Goal: Transaction & Acquisition: Obtain resource

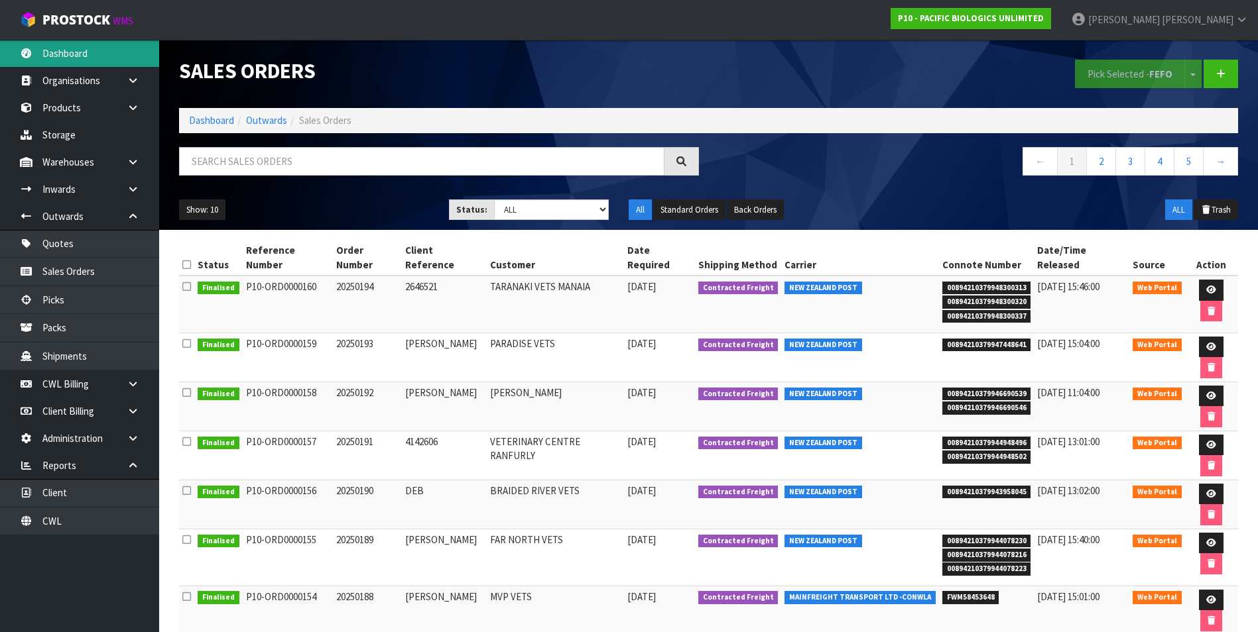
click at [91, 56] on link "Dashboard" at bounding box center [79, 53] width 159 height 27
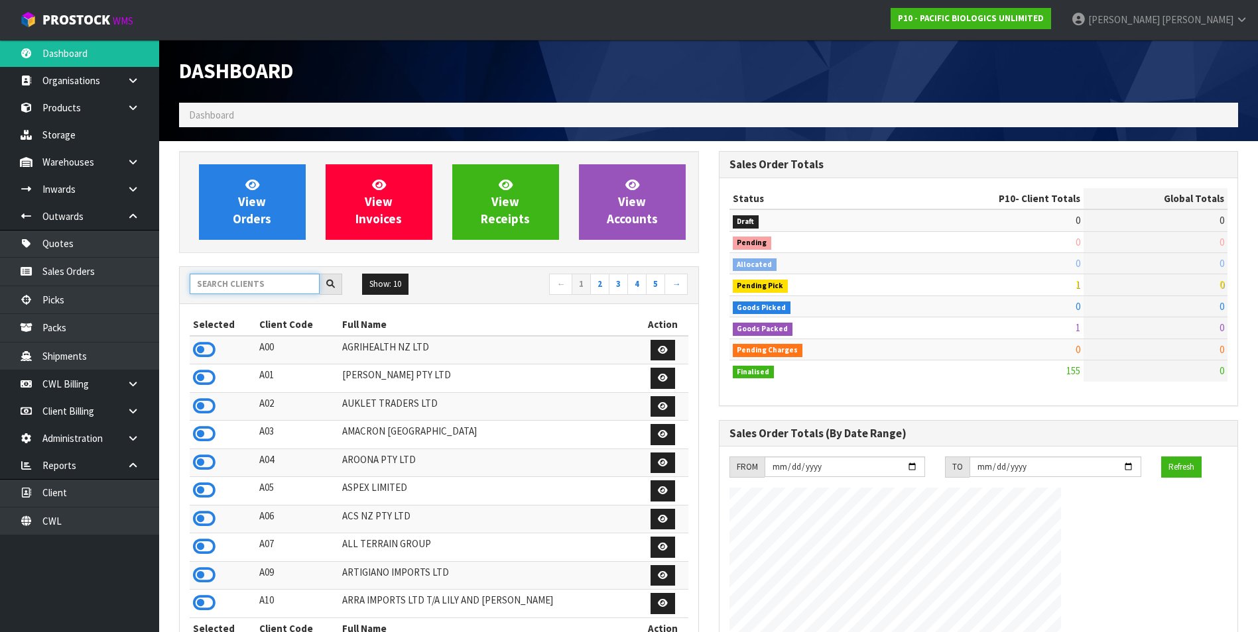
click at [235, 285] on input "text" at bounding box center [255, 284] width 130 height 21
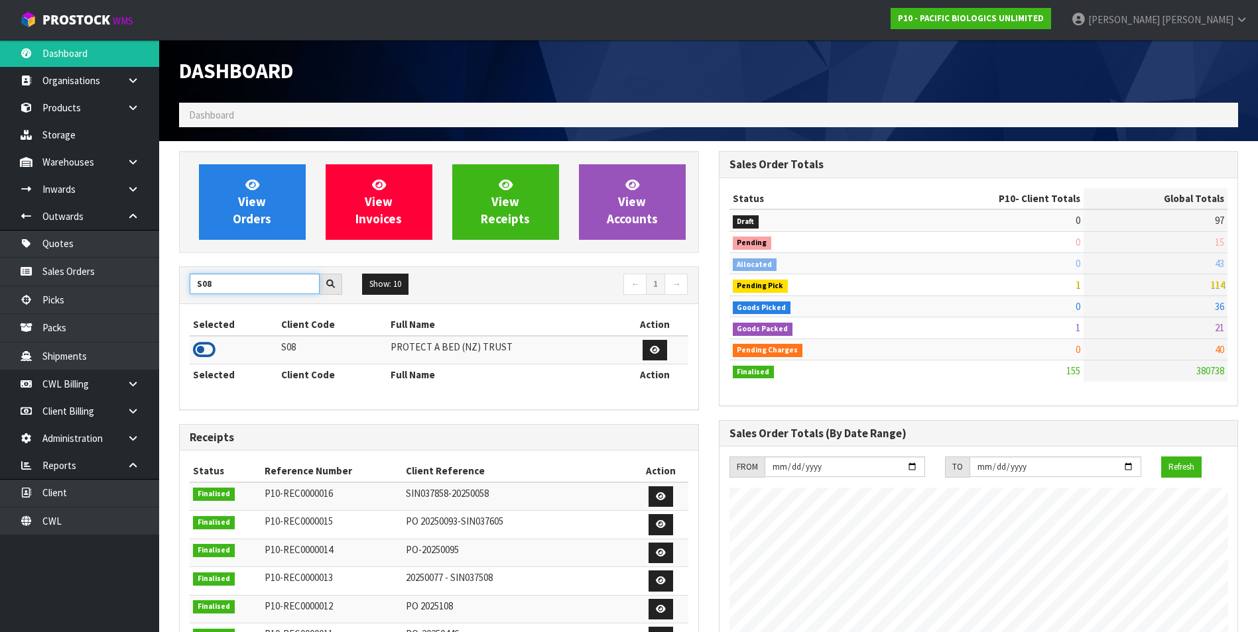
type input "S08"
click at [203, 353] on icon at bounding box center [204, 350] width 23 height 20
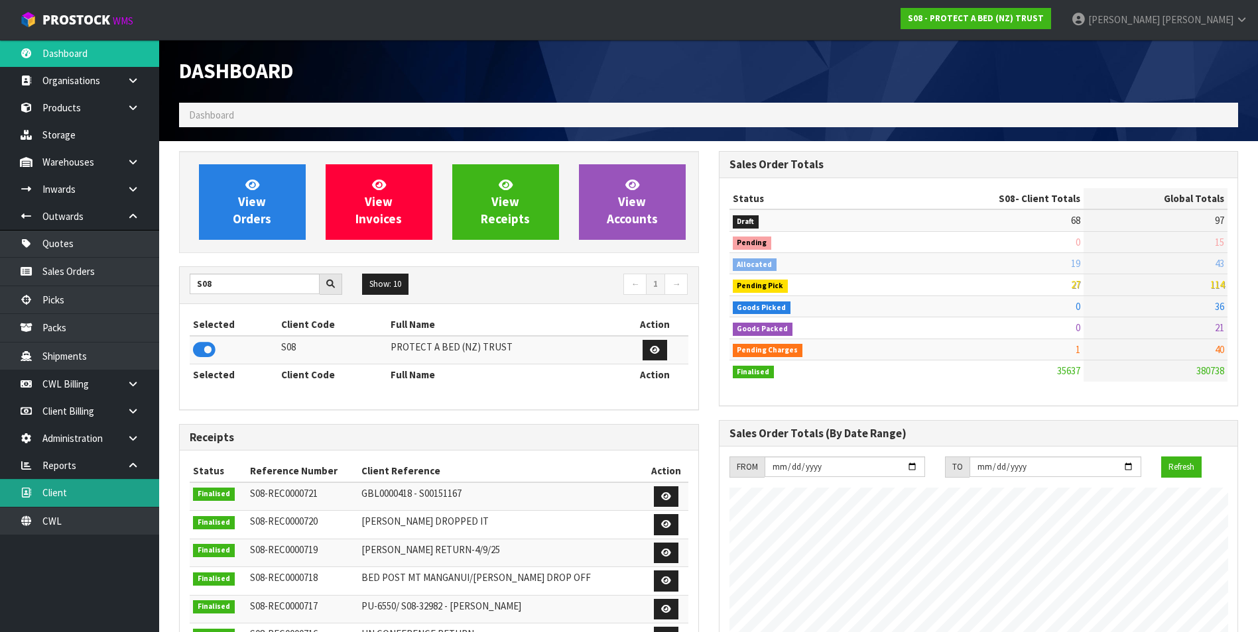
scroll to position [1004, 539]
click at [101, 493] on link "Client" at bounding box center [79, 492] width 159 height 27
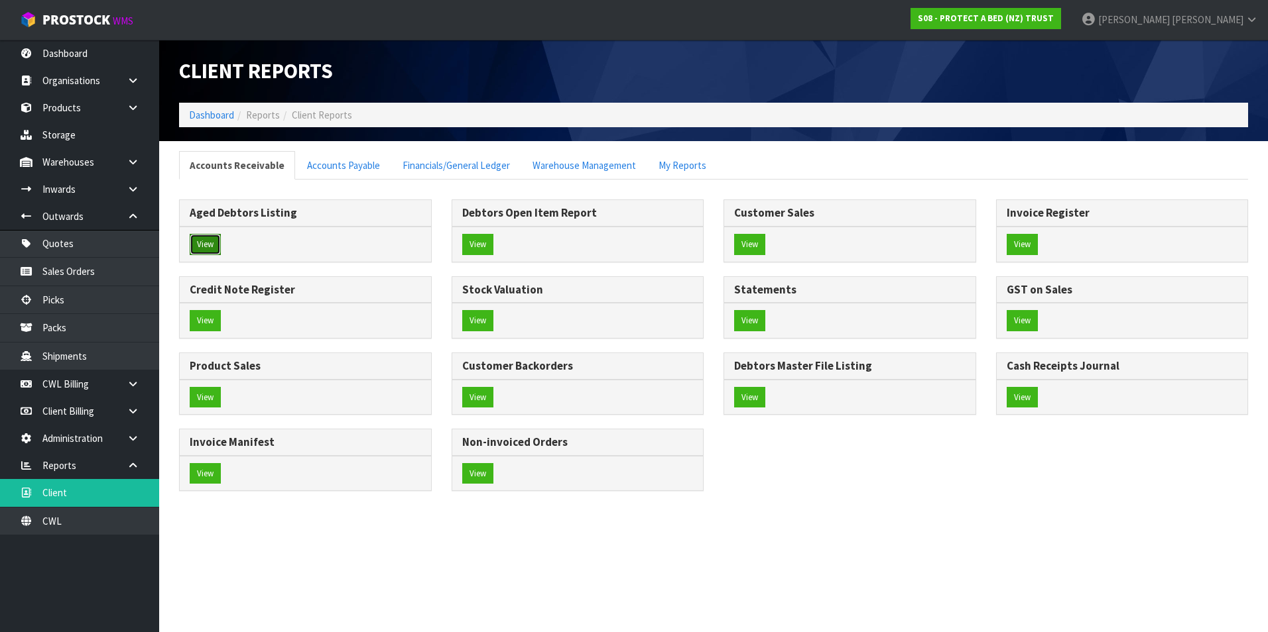
click at [200, 241] on button "View" at bounding box center [205, 244] width 31 height 21
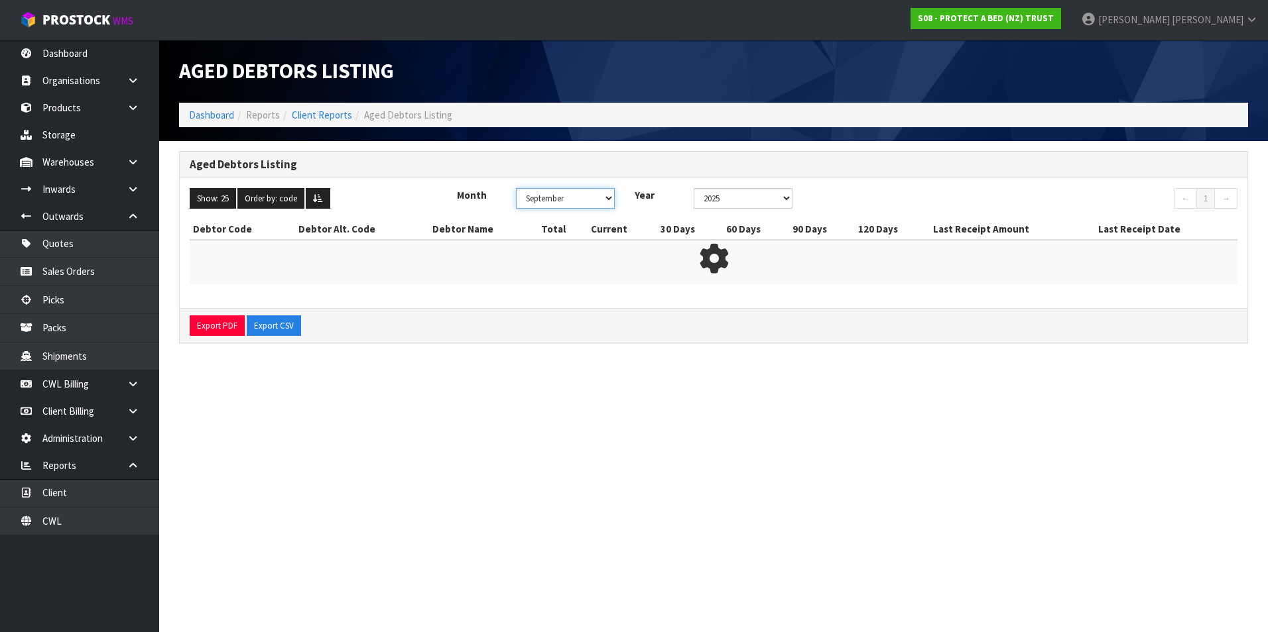
click at [607, 202] on select "January February March April May June July August September October November De…" at bounding box center [565, 198] width 99 height 21
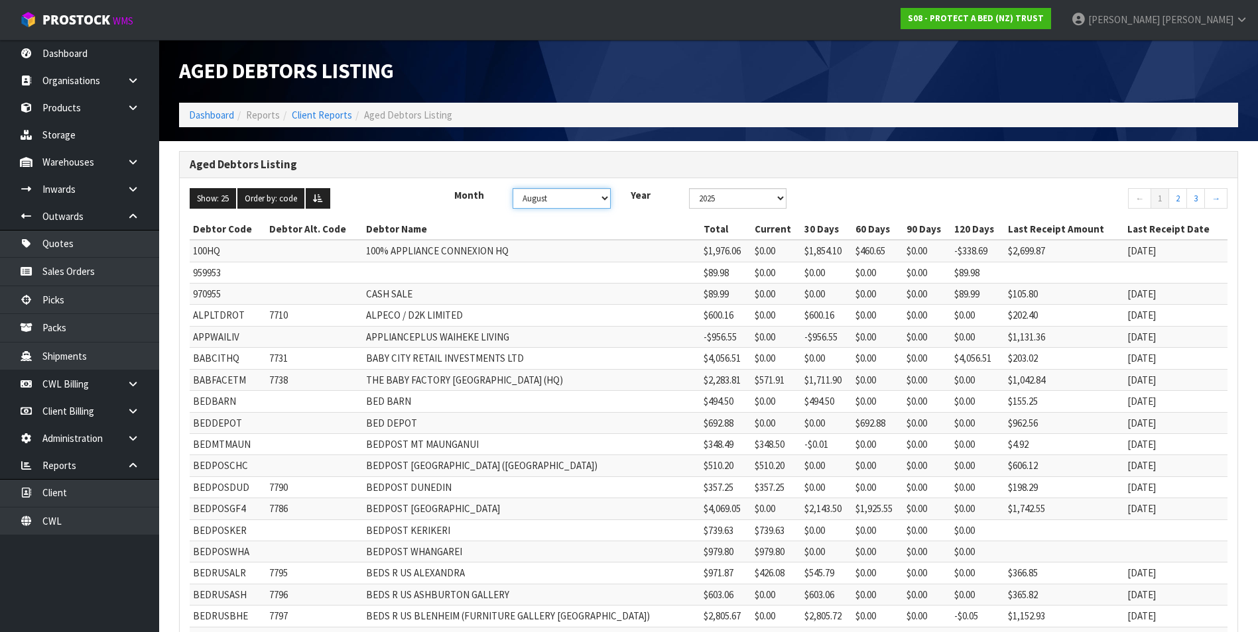
click at [515, 188] on select "January February March April May June July August September October November De…" at bounding box center [560, 198] width 97 height 21
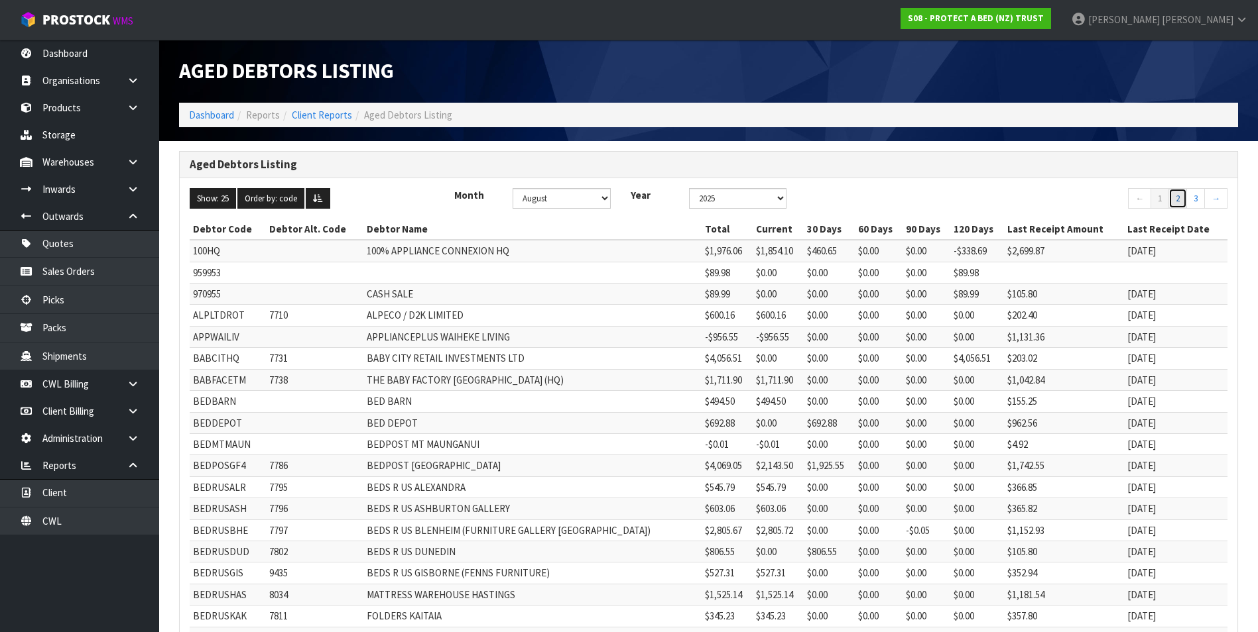
click at [1175, 198] on link "2" at bounding box center [1177, 198] width 19 height 21
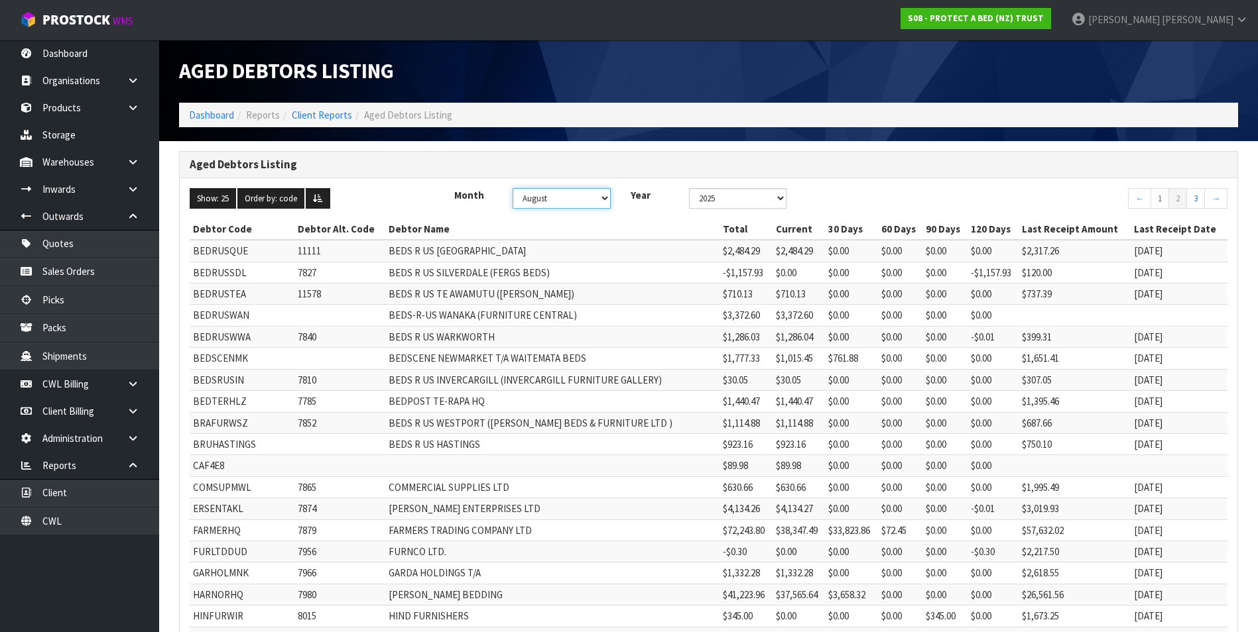
click at [595, 200] on select "January February March April May June July August September October November De…" at bounding box center [560, 198] width 97 height 21
click at [515, 188] on select "January February March April May June July August September October November De…" at bounding box center [560, 198] width 97 height 21
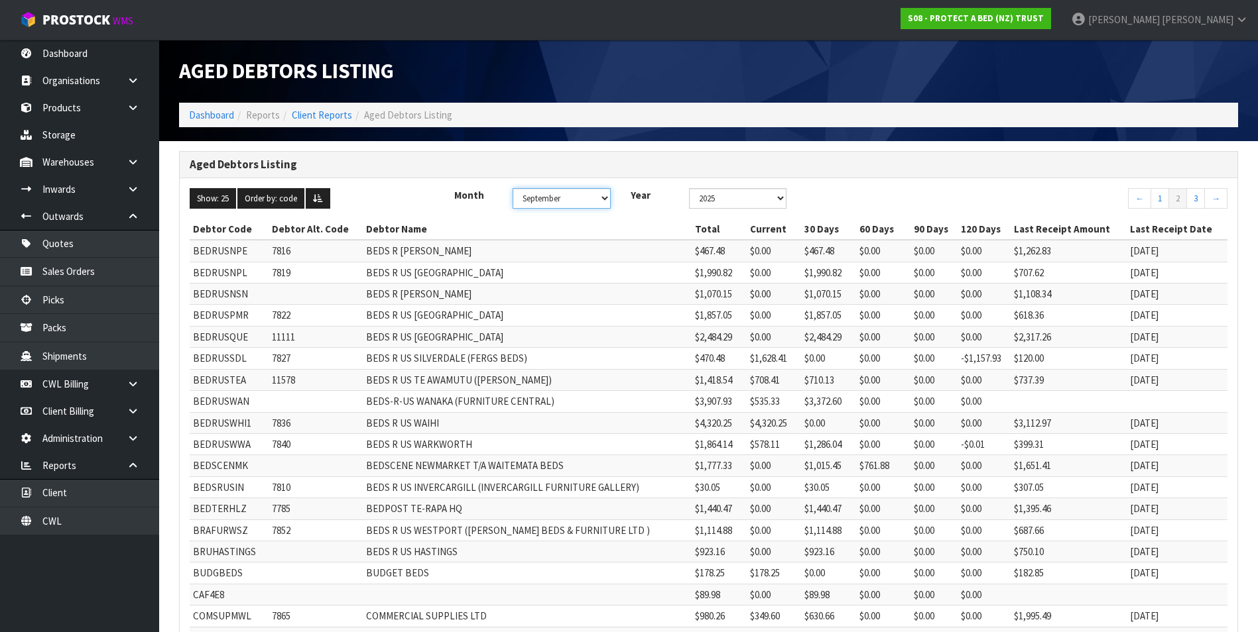
click at [595, 198] on select "January February March April May June July August September October November De…" at bounding box center [560, 198] width 97 height 21
select select "object:33271"
click at [515, 188] on select "January February March April May June July August September October November De…" at bounding box center [560, 198] width 97 height 21
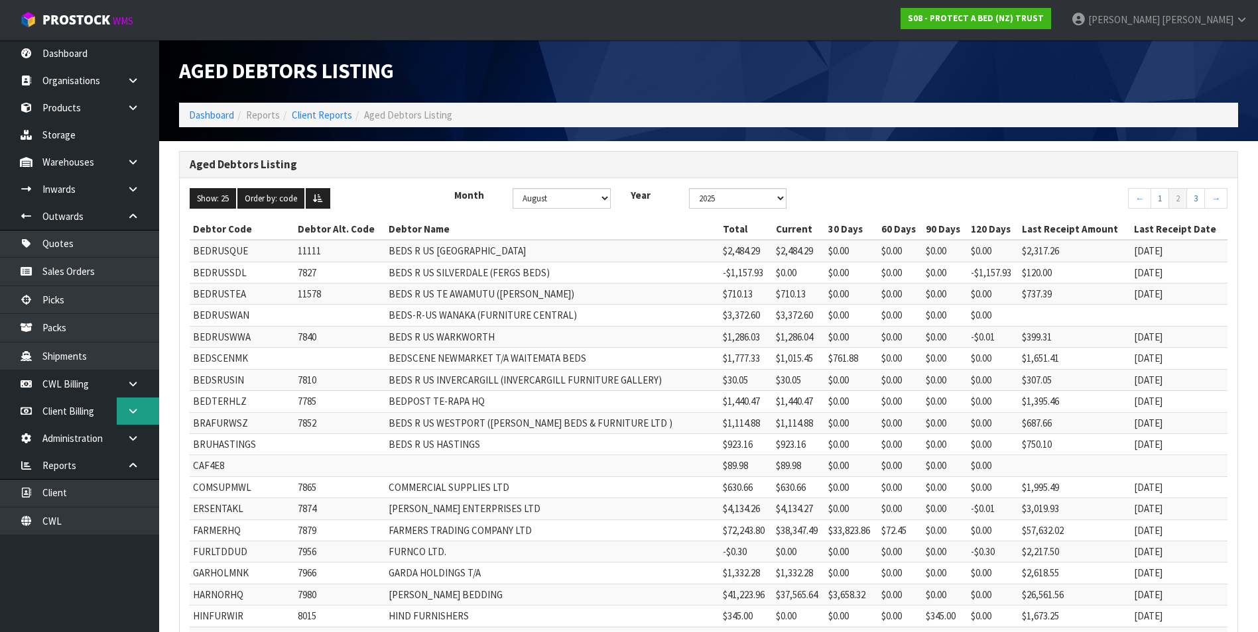
click at [132, 410] on icon at bounding box center [133, 411] width 13 height 10
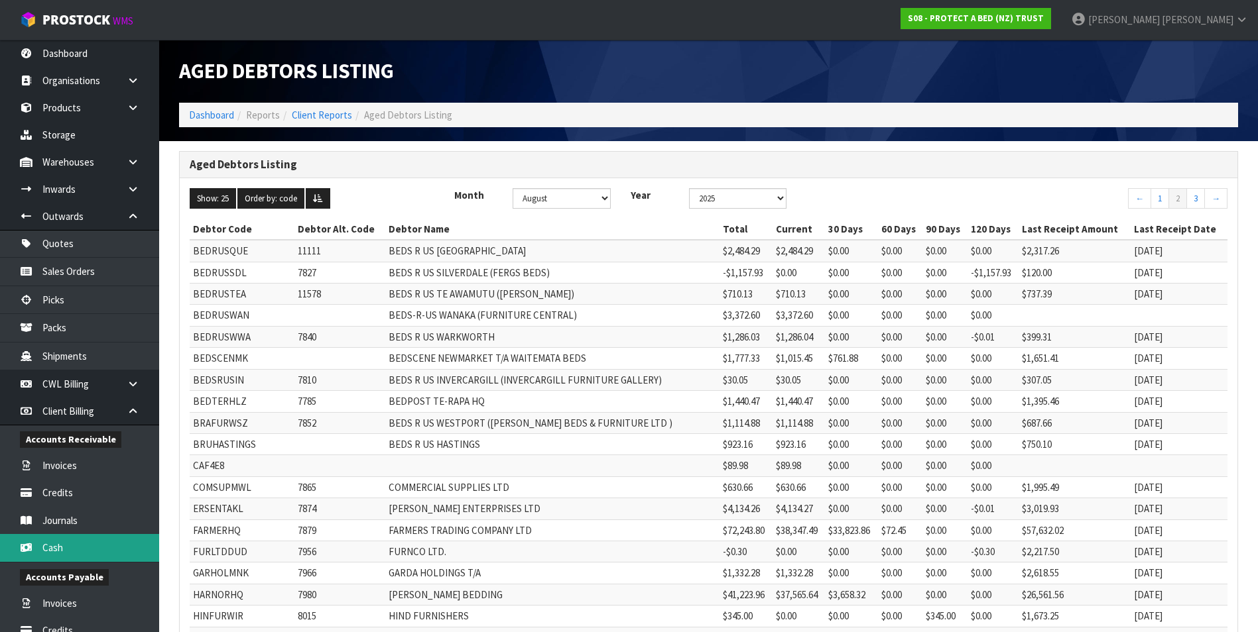
click at [81, 545] on link "Cash" at bounding box center [79, 547] width 159 height 27
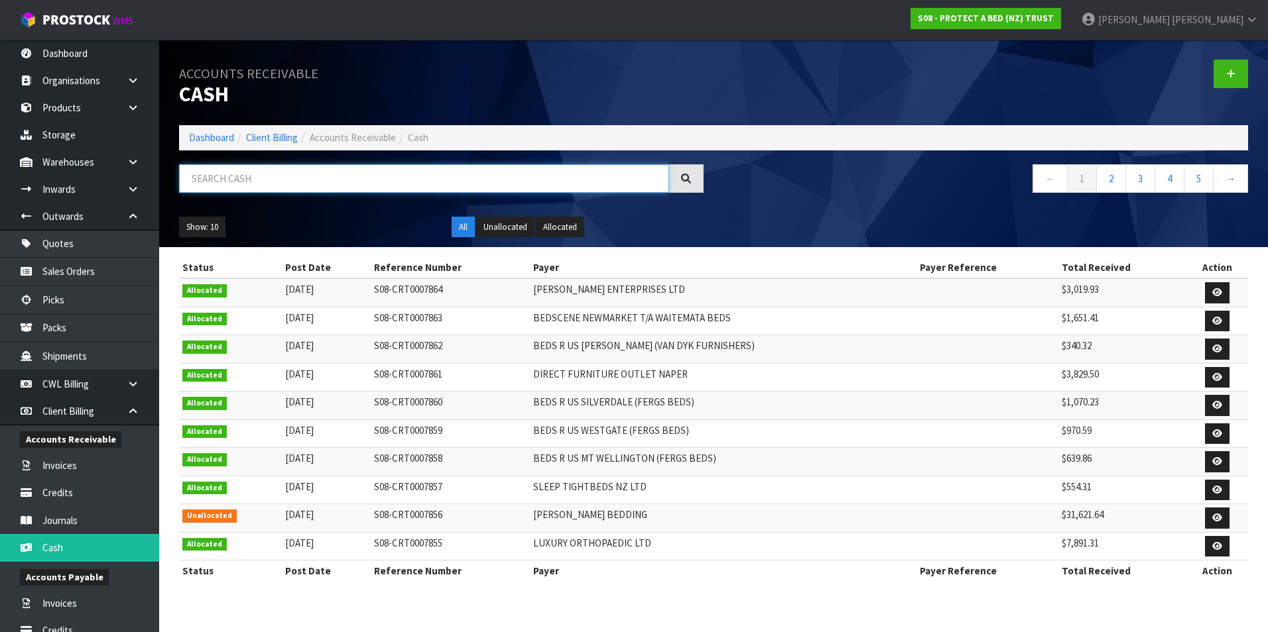
click at [217, 179] on input "text" at bounding box center [424, 178] width 490 height 29
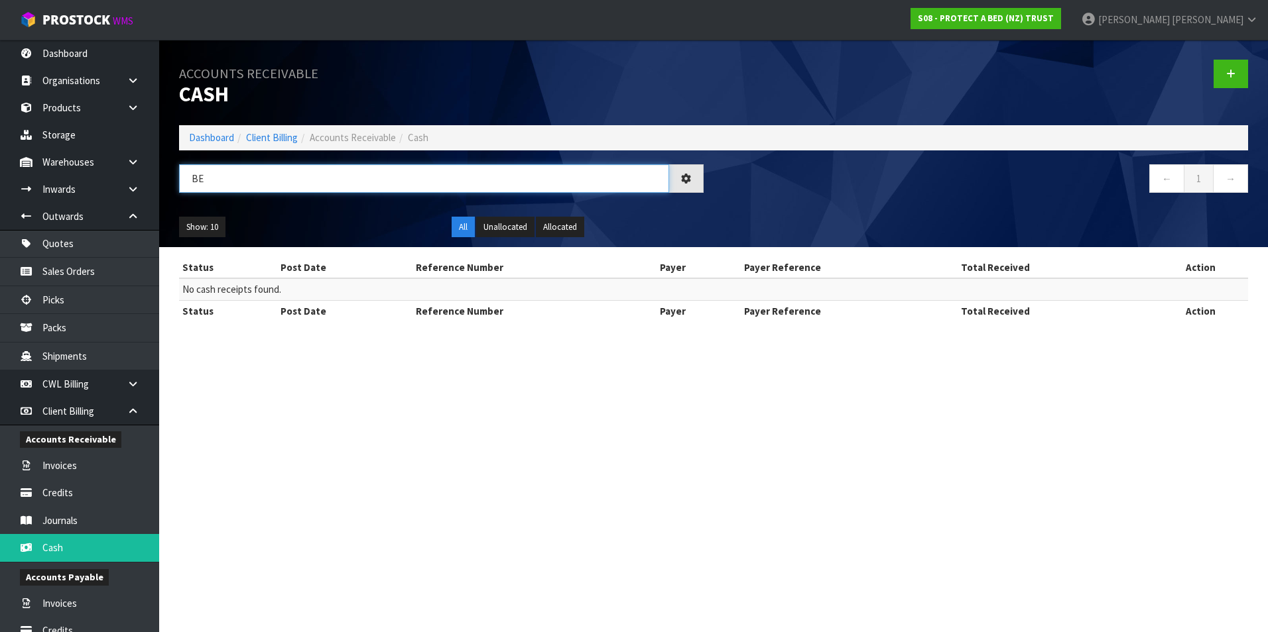
type input "B"
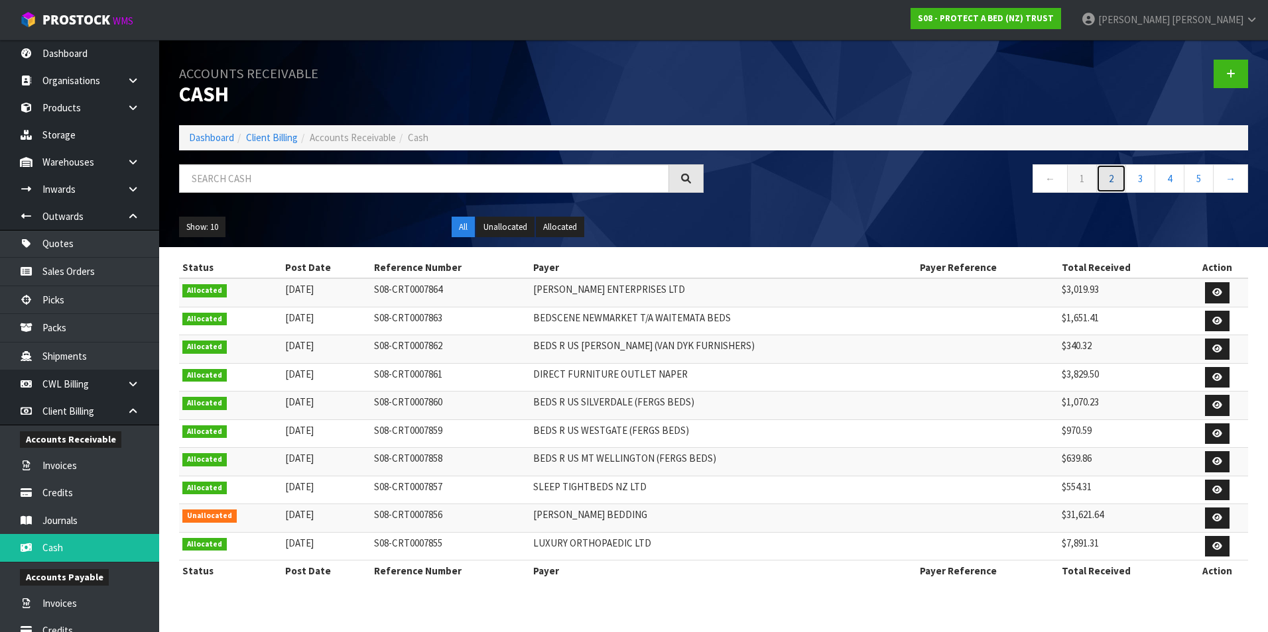
click at [1116, 180] on link "2" at bounding box center [1111, 178] width 30 height 29
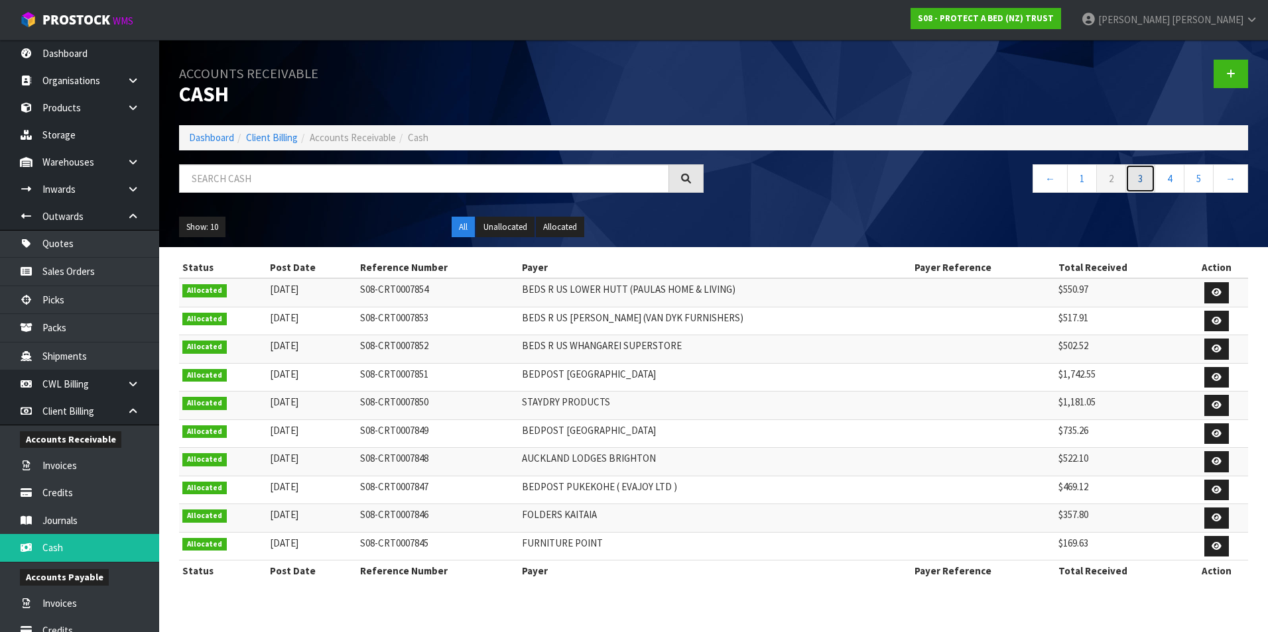
click at [1138, 182] on link "3" at bounding box center [1140, 178] width 30 height 29
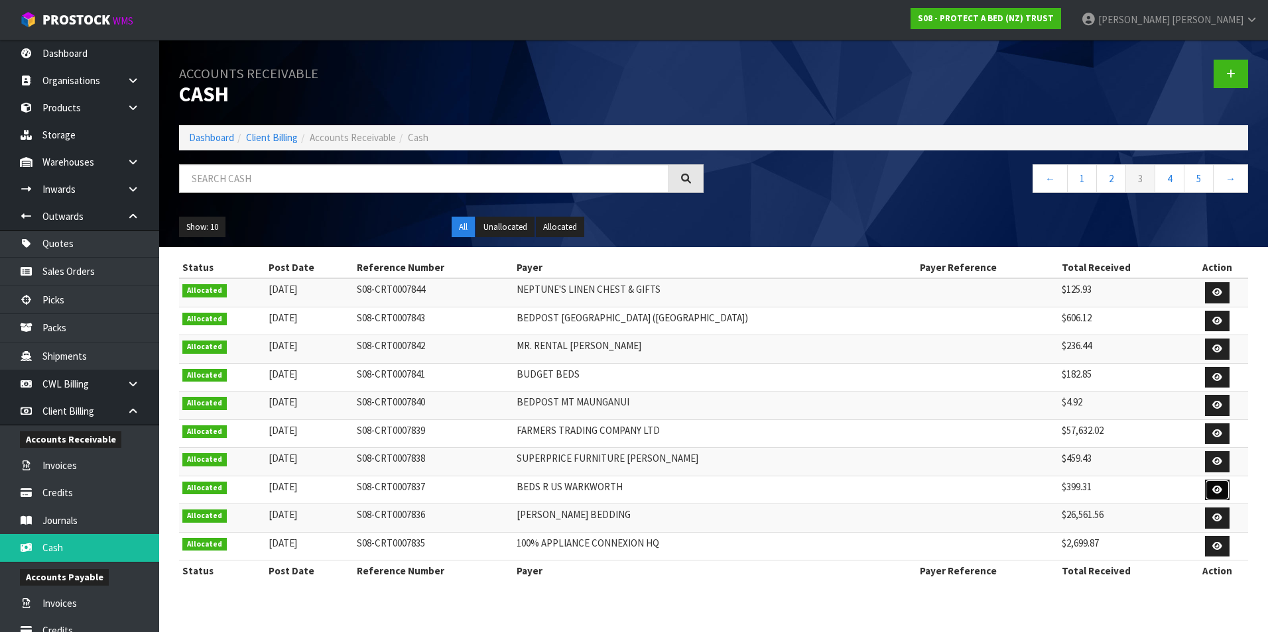
click at [1212, 493] on icon at bounding box center [1217, 490] width 10 height 9
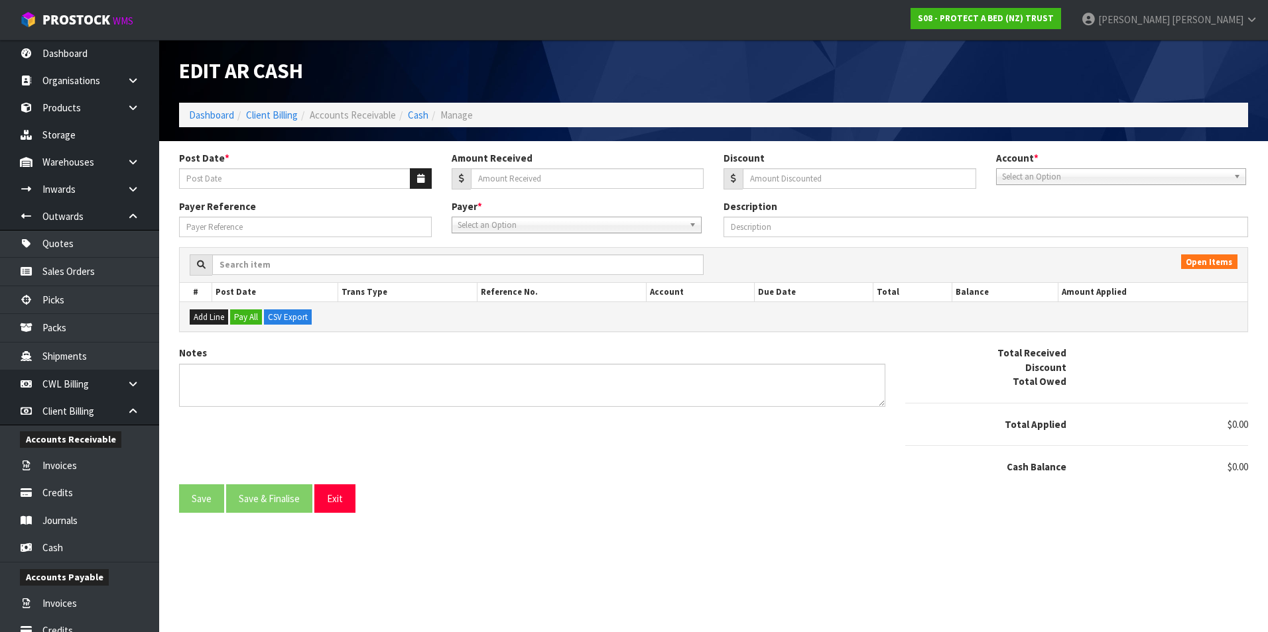
type input "[DATE]"
type input "399.31"
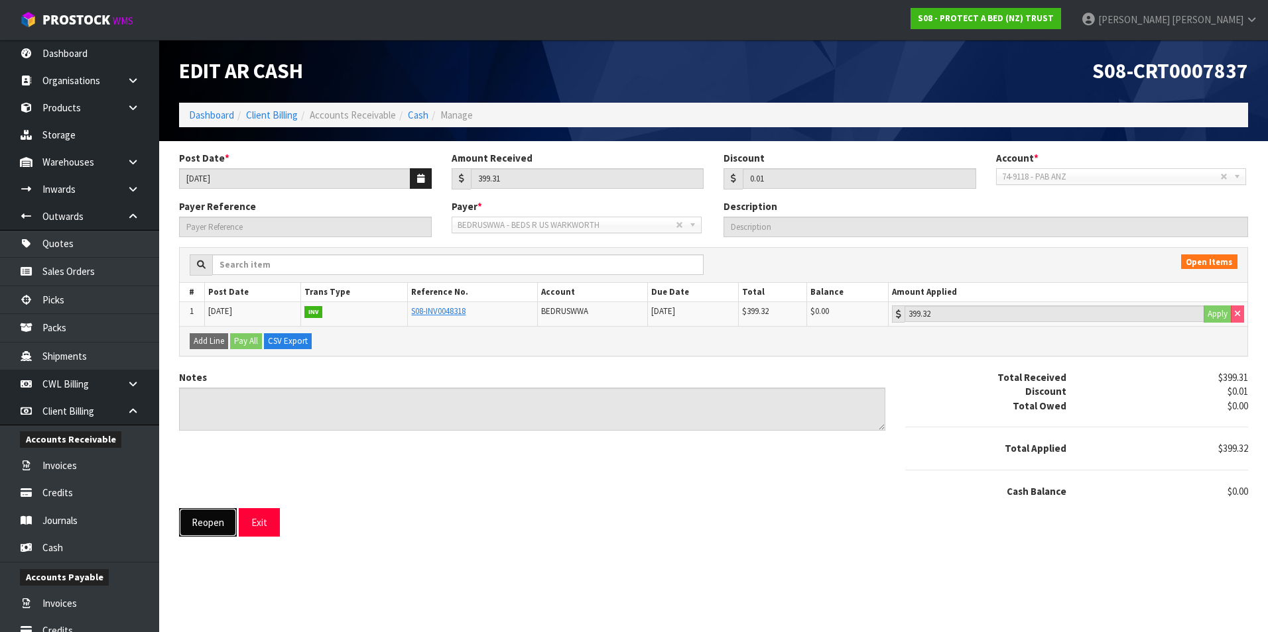
click at [217, 528] on button "Reopen" at bounding box center [208, 523] width 58 height 29
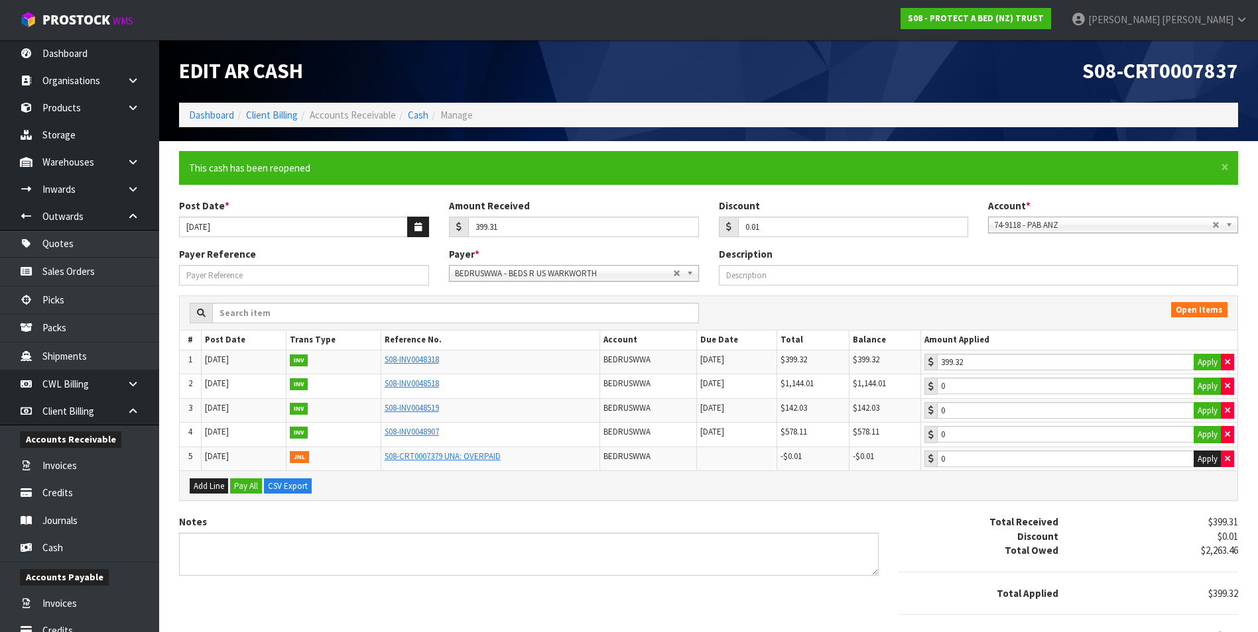
click at [901, 64] on h1 "S08-CRT0007837" at bounding box center [979, 71] width 520 height 23
click at [795, 225] on input "0.01" at bounding box center [853, 227] width 231 height 21
type input "0"
click at [1211, 461] on button "Apply" at bounding box center [1207, 459] width 28 height 17
type input "-0.01"
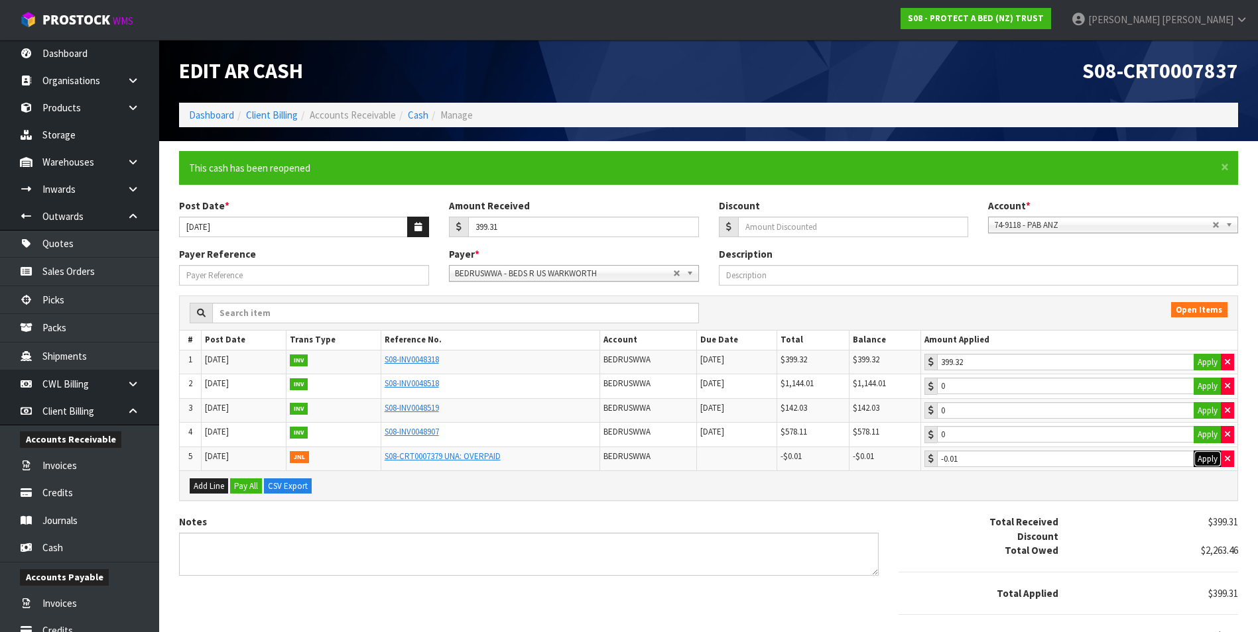
scroll to position [60, 0]
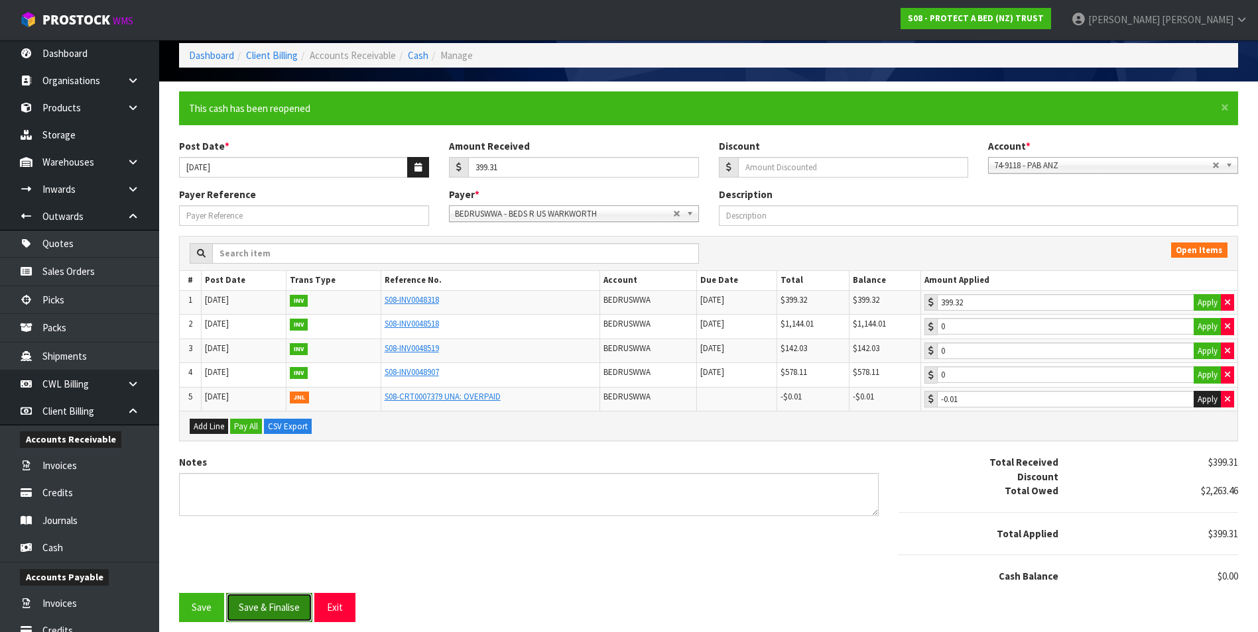
click at [284, 610] on button "Save & Finalise" at bounding box center [269, 607] width 86 height 29
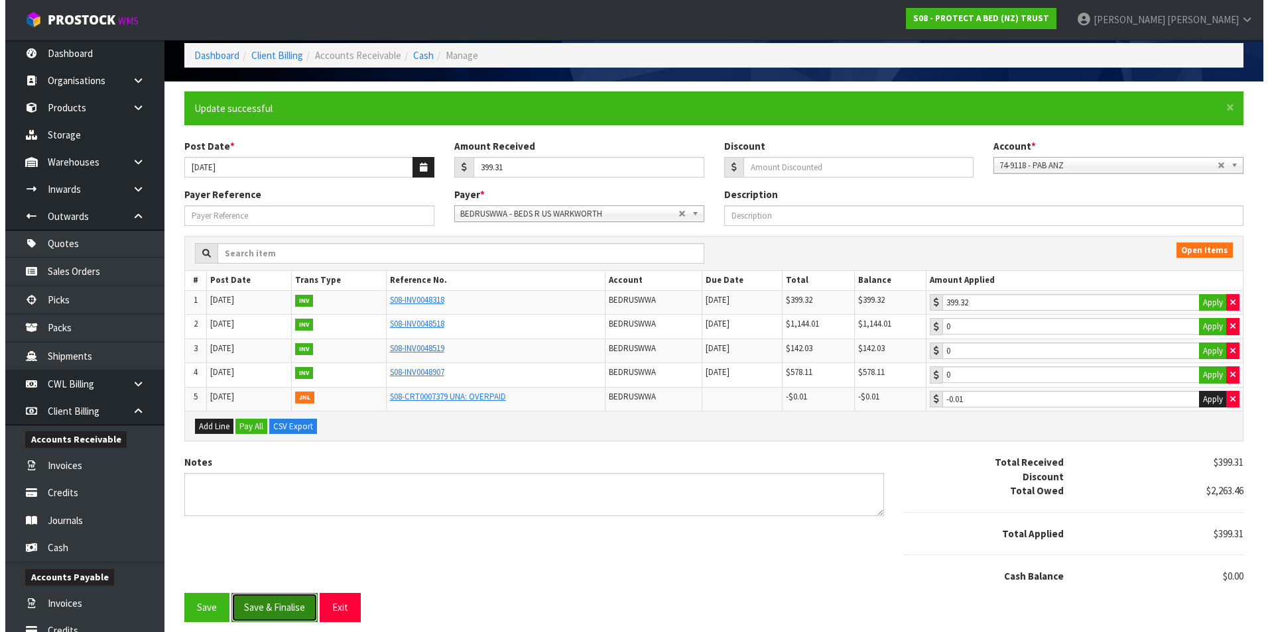
scroll to position [0, 0]
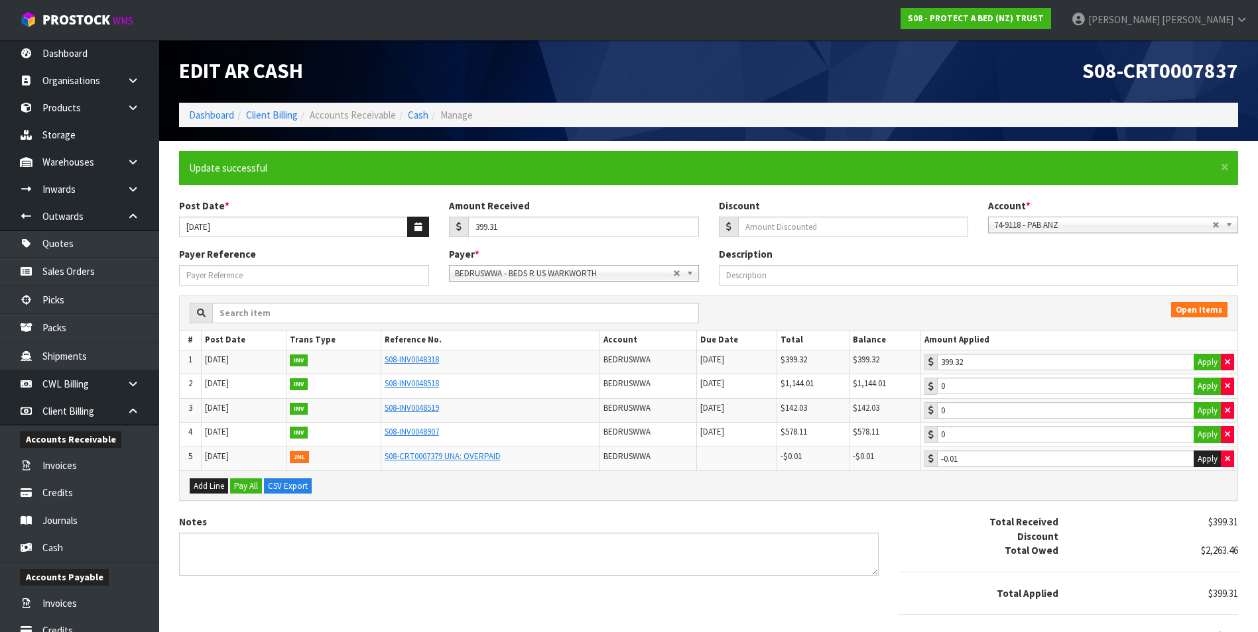
type input "0"
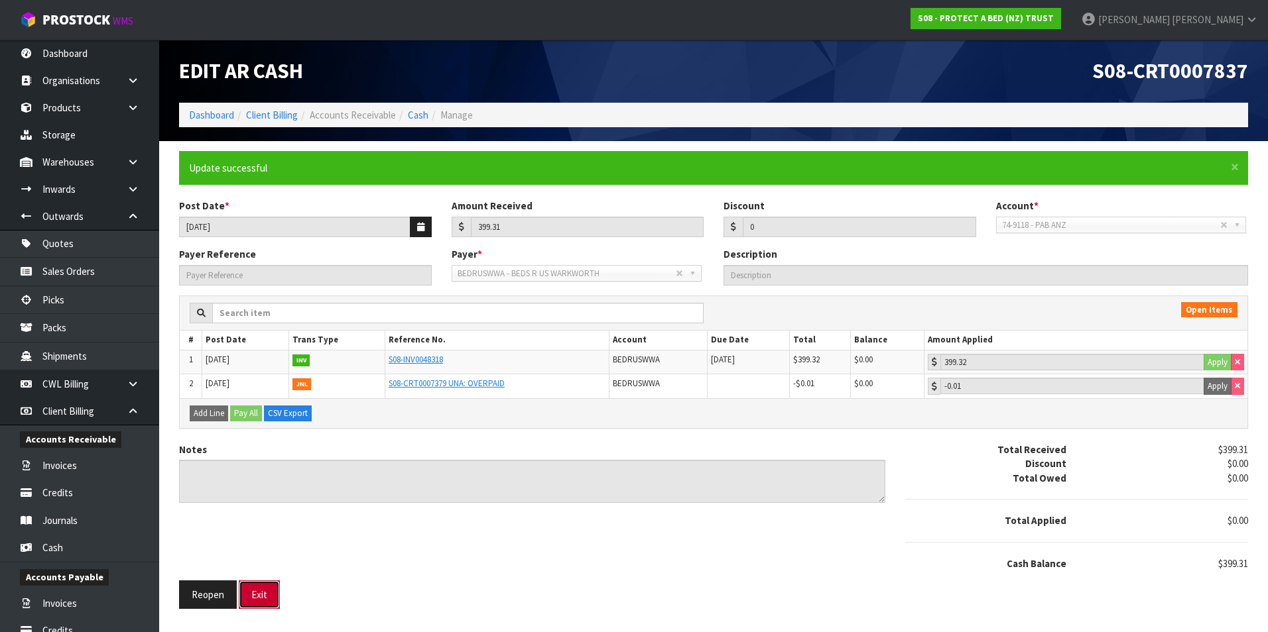
click at [272, 603] on button "Exit" at bounding box center [259, 595] width 41 height 29
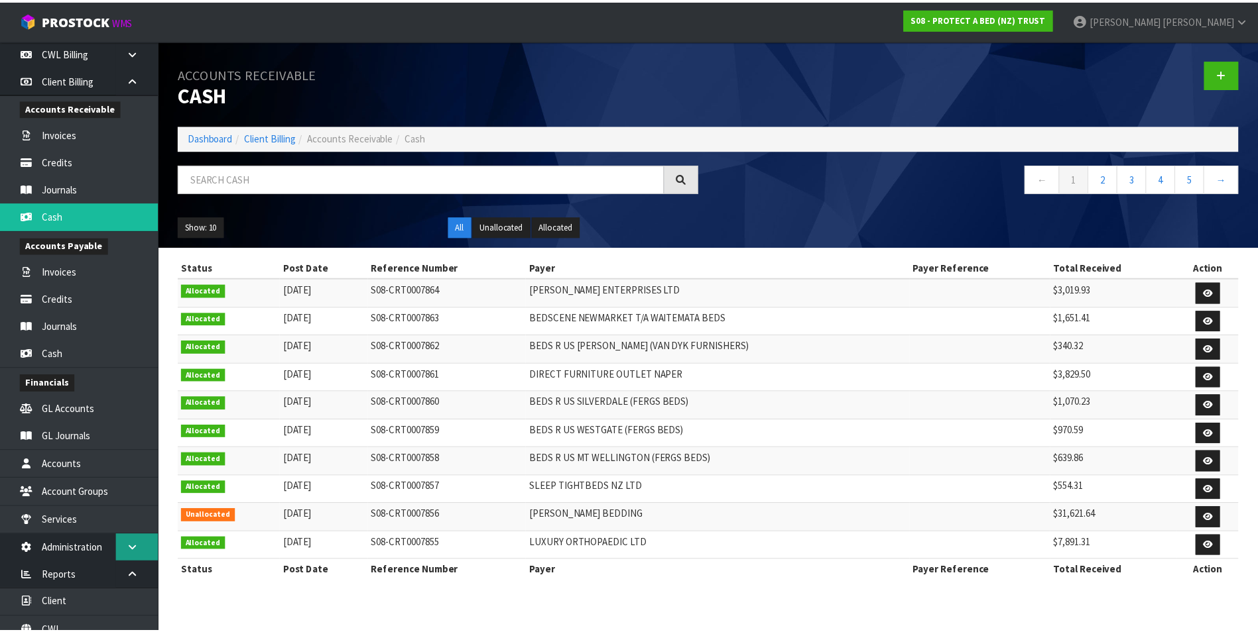
scroll to position [372, 0]
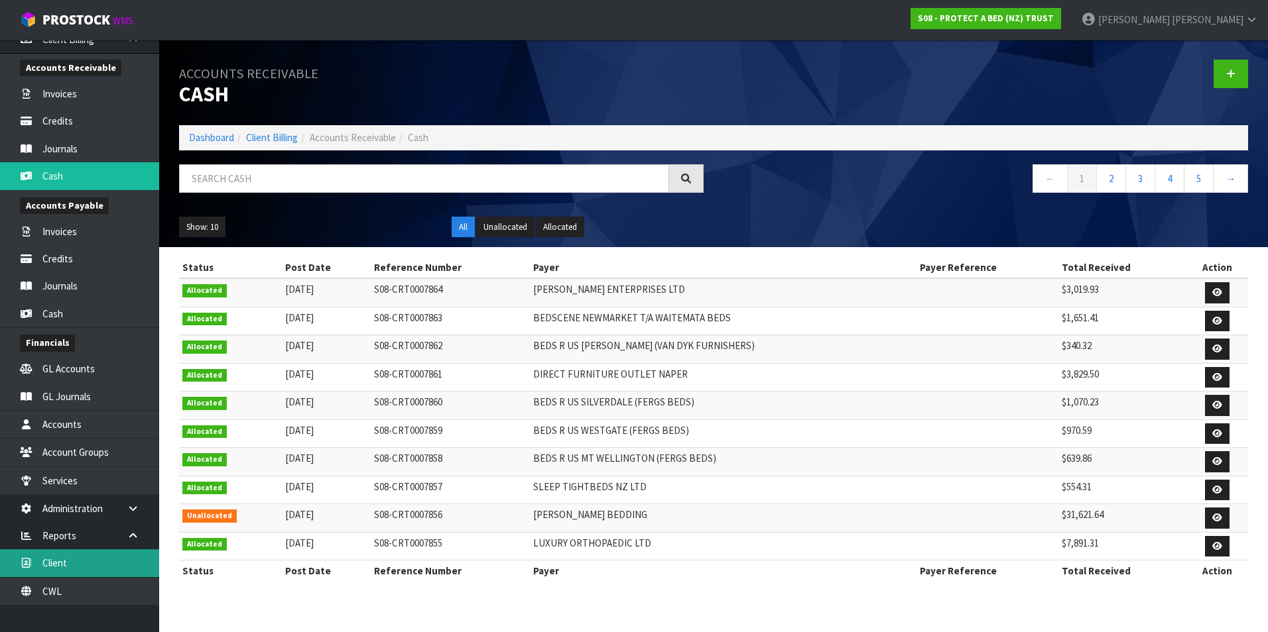
click at [118, 569] on link "Client" at bounding box center [79, 563] width 159 height 27
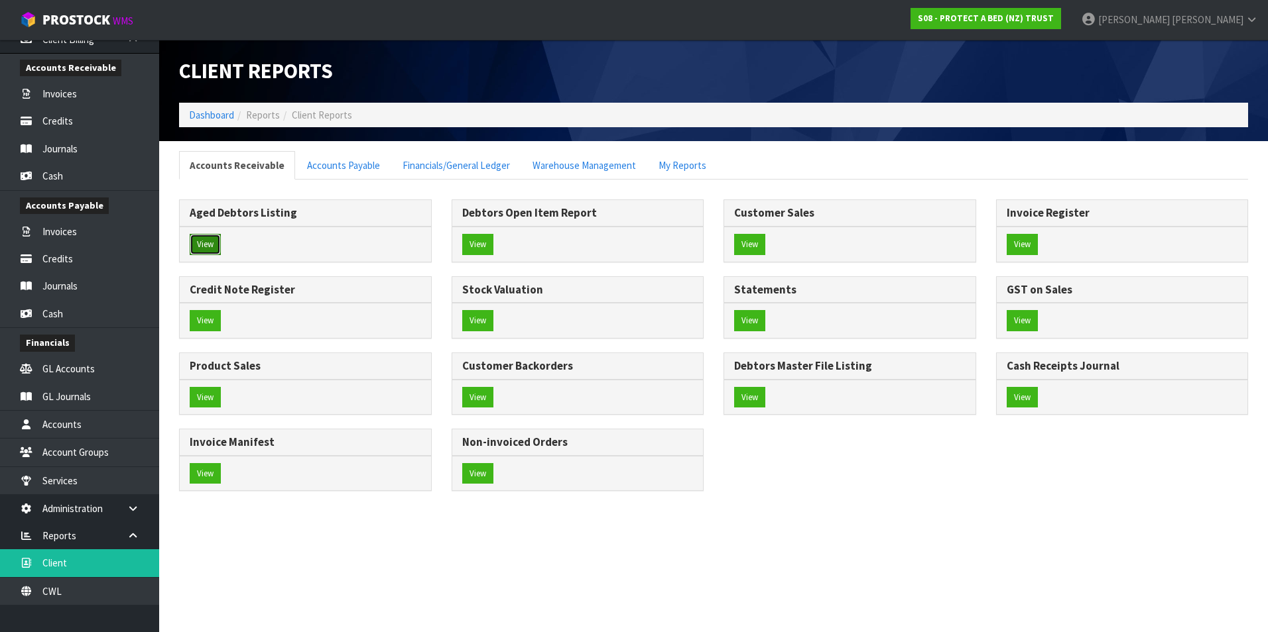
click at [209, 244] on button "View" at bounding box center [205, 244] width 31 height 21
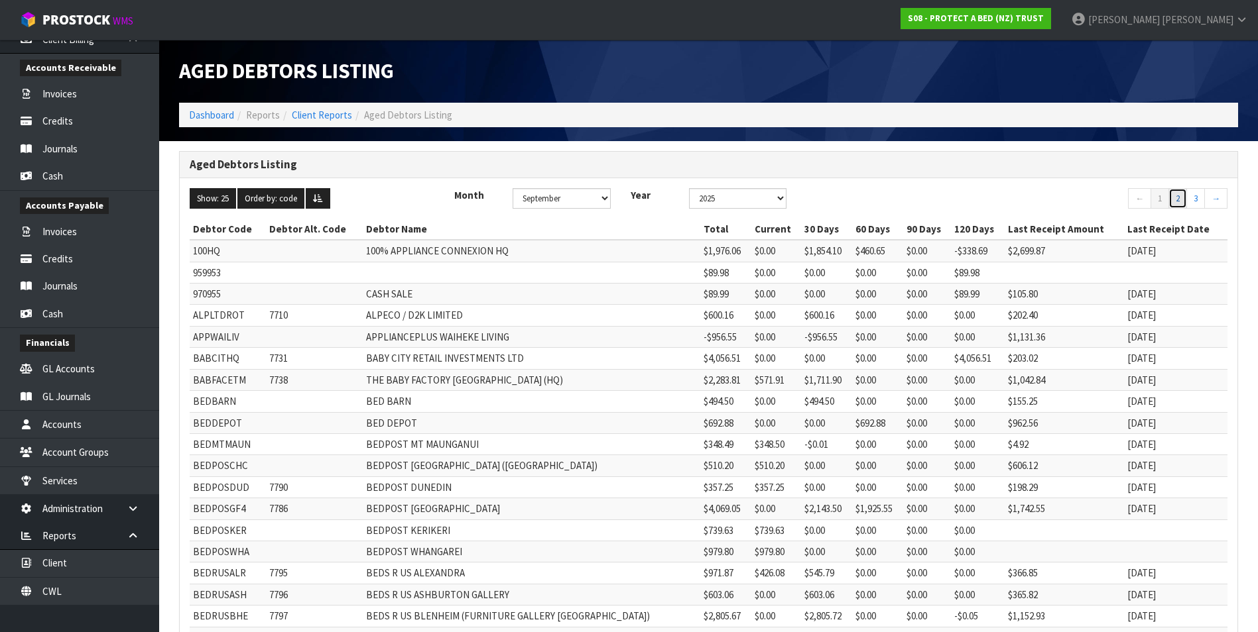
click at [1178, 200] on link "2" at bounding box center [1177, 198] width 19 height 21
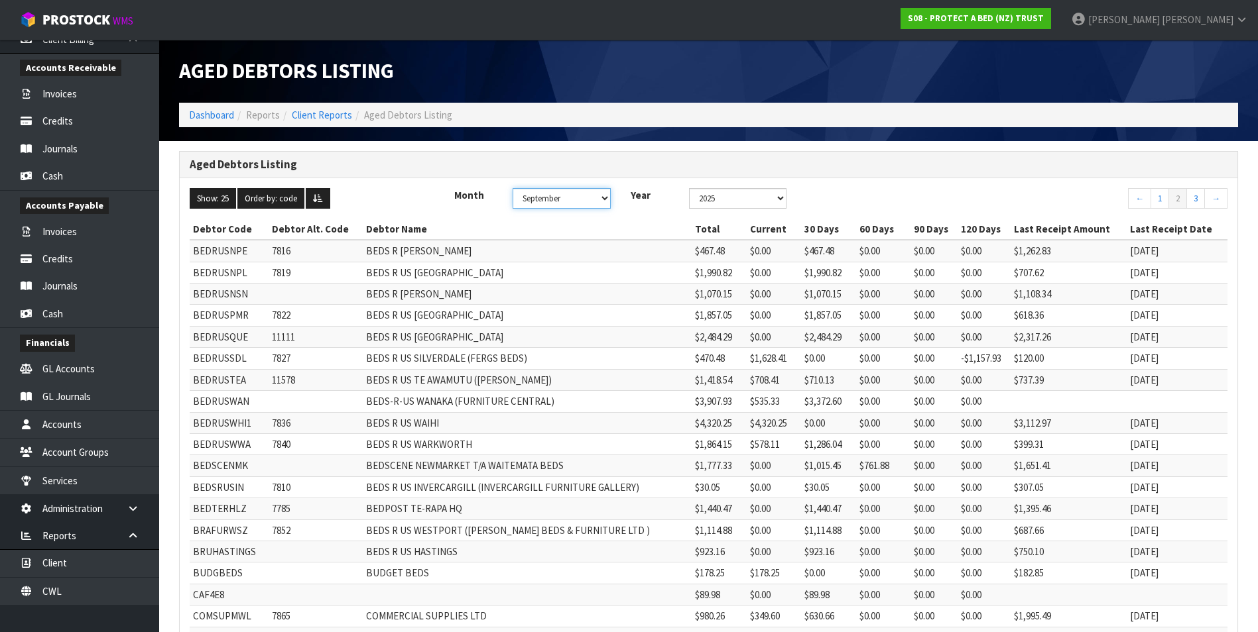
click at [606, 199] on select "January February March April May June July August September October November De…" at bounding box center [560, 198] width 97 height 21
select select "object:34768"
click at [515, 188] on select "January February March April May June July August September October November De…" at bounding box center [560, 198] width 97 height 21
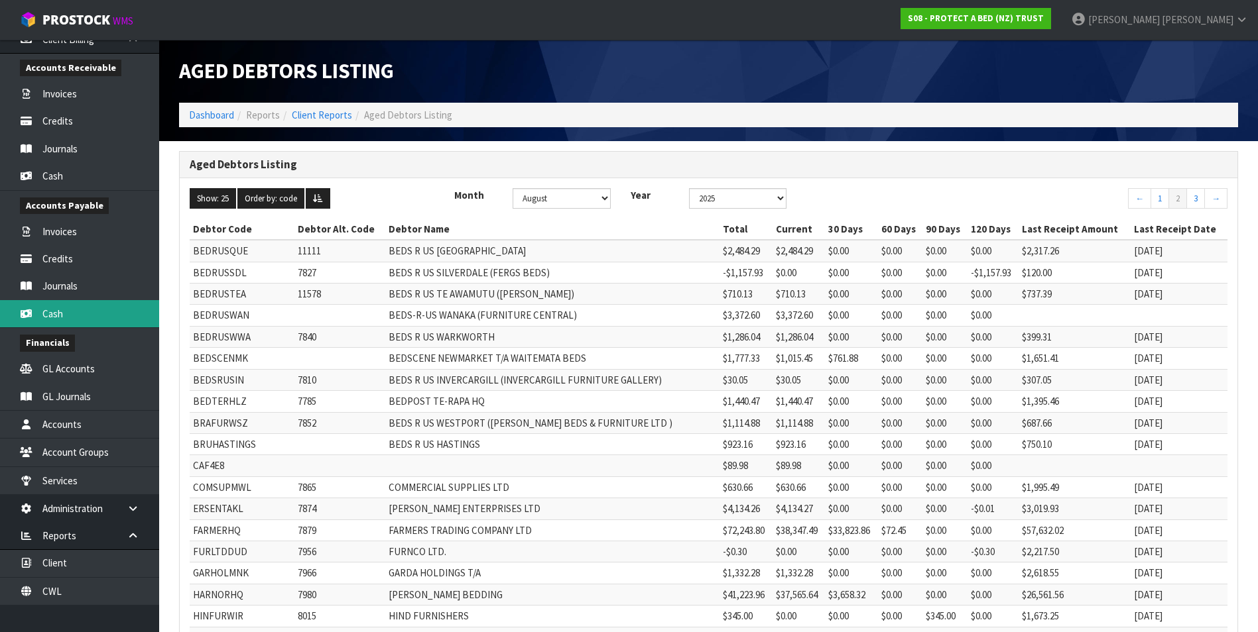
click at [71, 320] on link "Cash" at bounding box center [79, 313] width 159 height 27
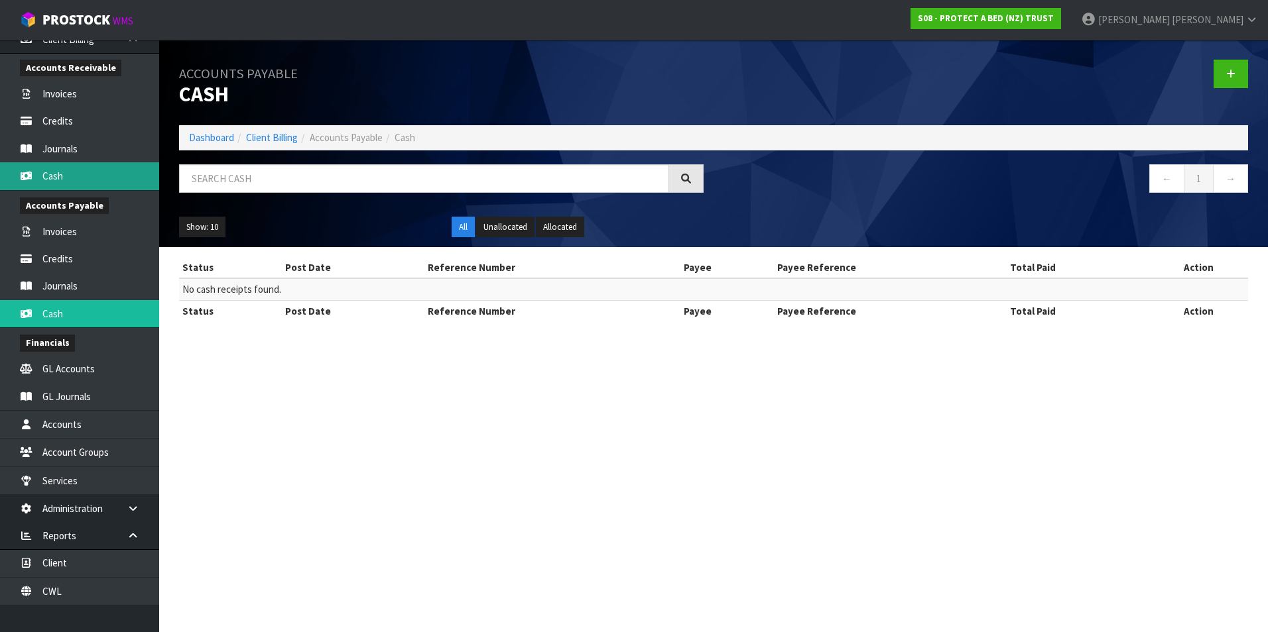
click at [70, 178] on link "Cash" at bounding box center [79, 175] width 159 height 27
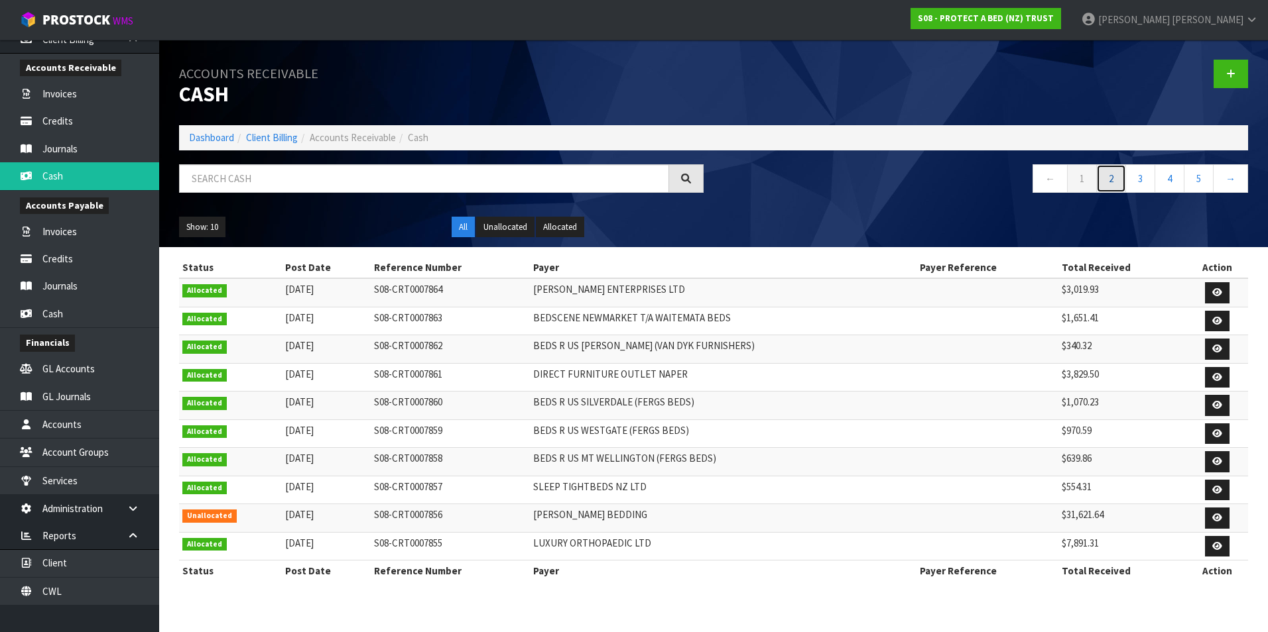
click at [1110, 180] on link "2" at bounding box center [1111, 178] width 30 height 29
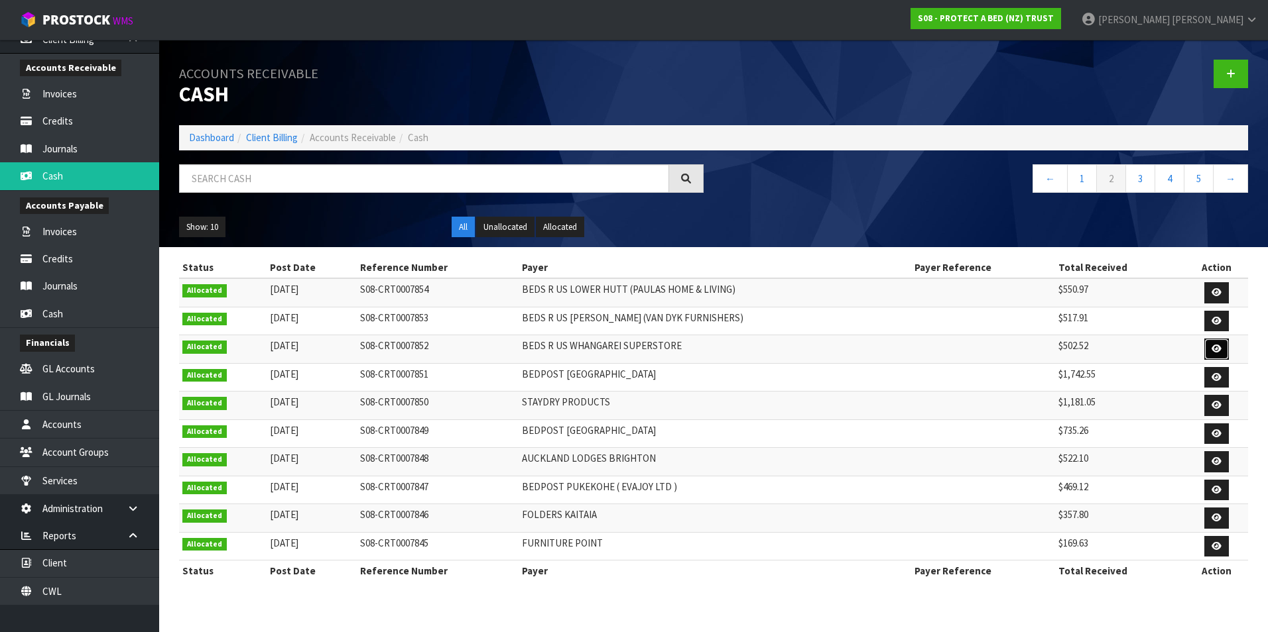
click at [1211, 351] on icon at bounding box center [1216, 349] width 10 height 9
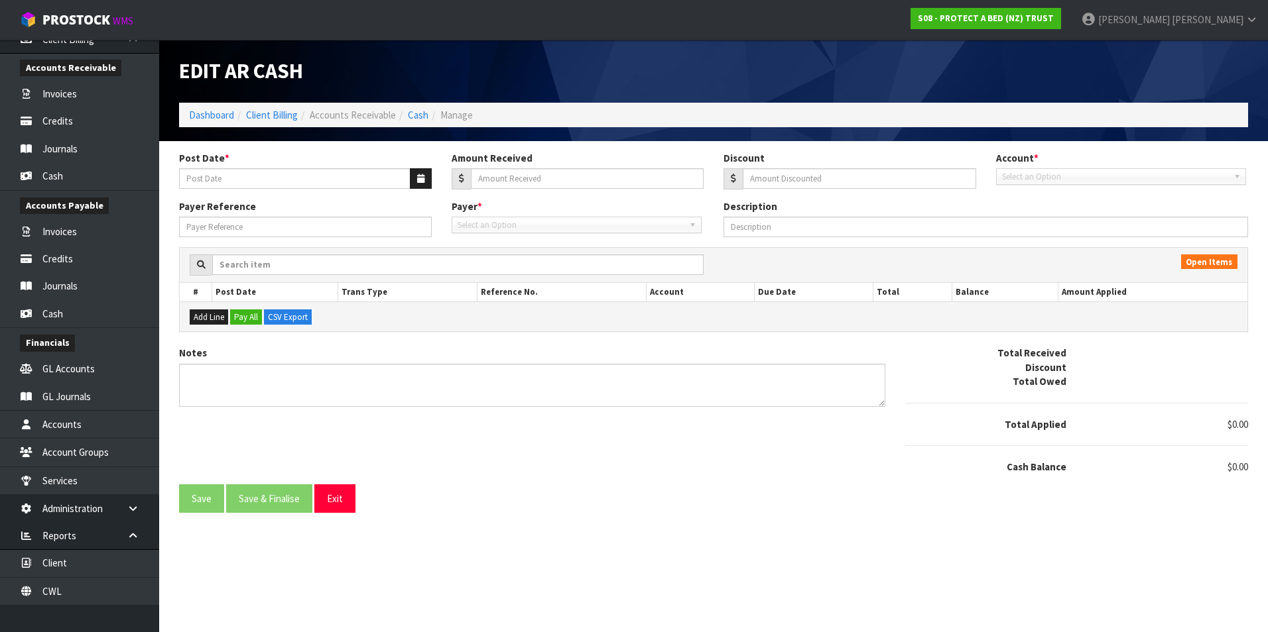
type input "[DATE]"
type input "502.52"
type input "26.42"
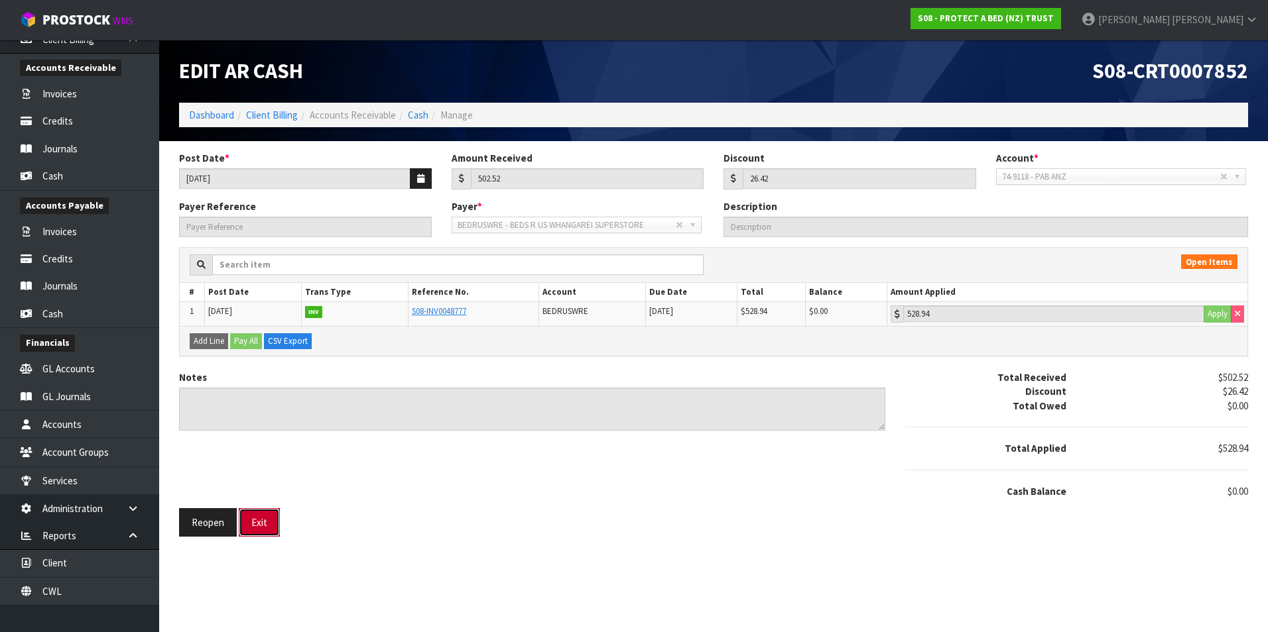
click at [267, 522] on button "Exit" at bounding box center [259, 523] width 41 height 29
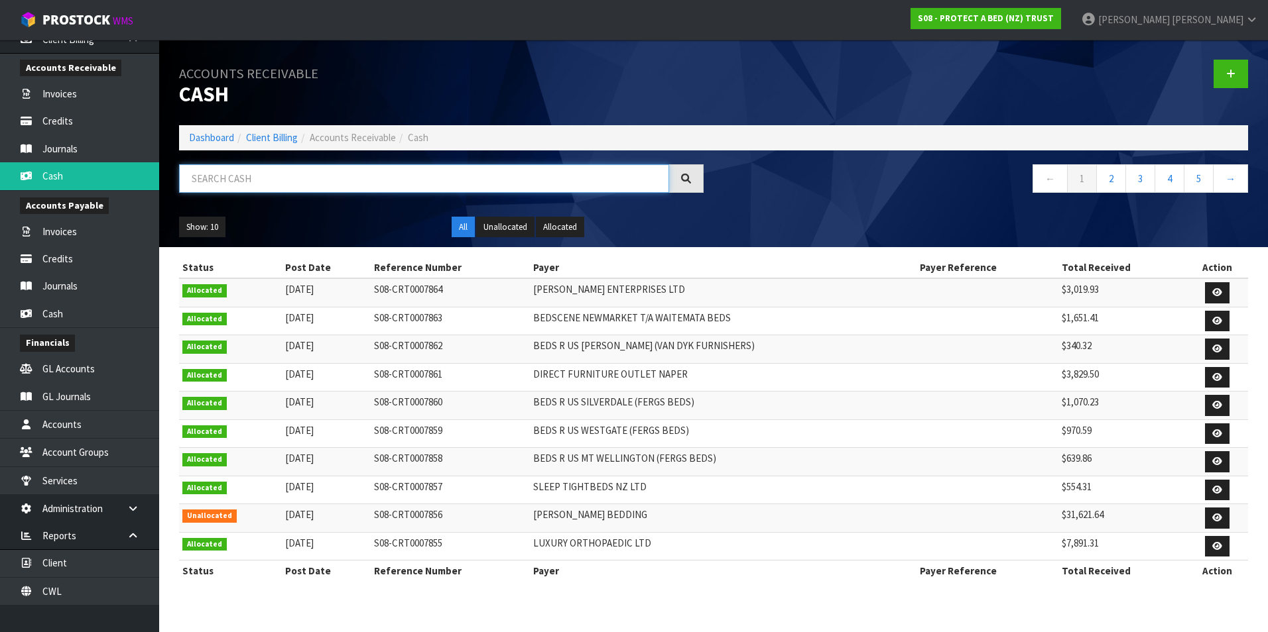
click at [236, 180] on input "text" at bounding box center [424, 178] width 490 height 29
click at [1107, 176] on link "2" at bounding box center [1111, 178] width 30 height 29
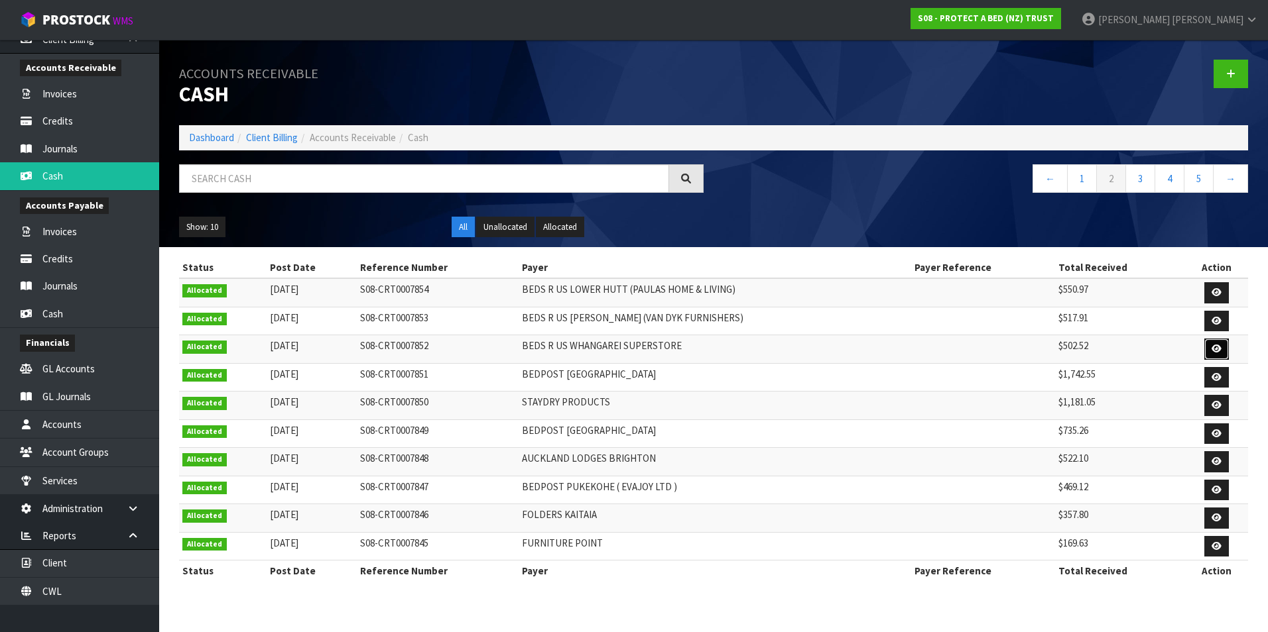
click at [1211, 347] on icon at bounding box center [1216, 349] width 10 height 9
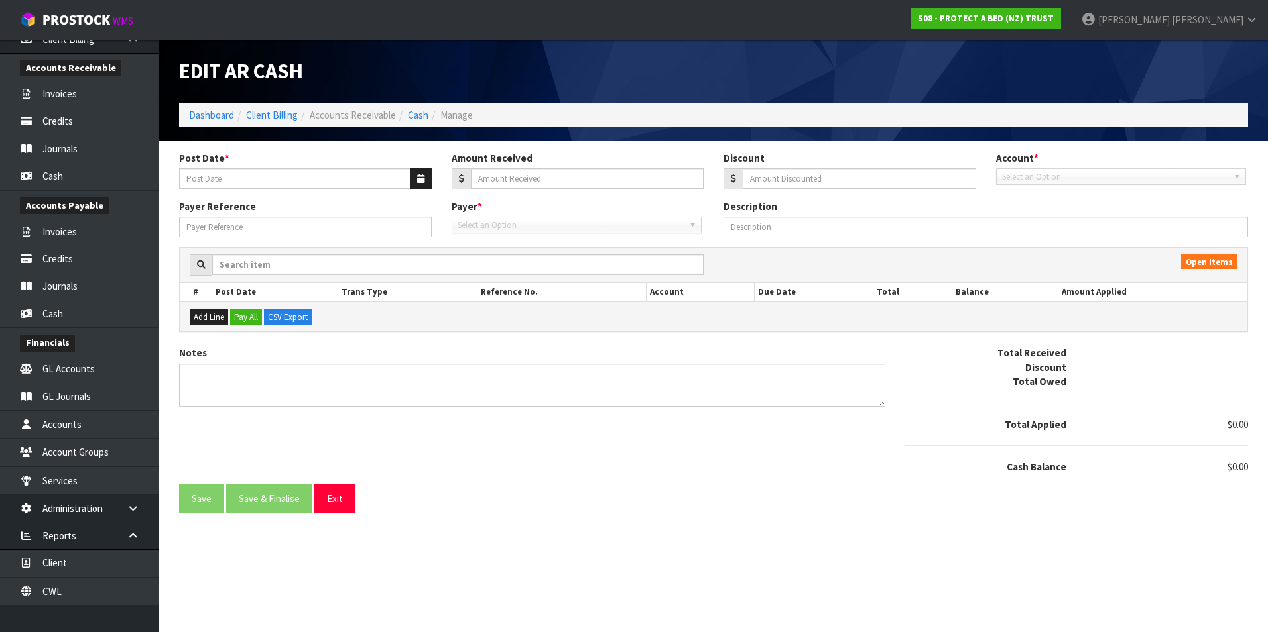
type input "[DATE]"
type input "502.52"
type input "26.42"
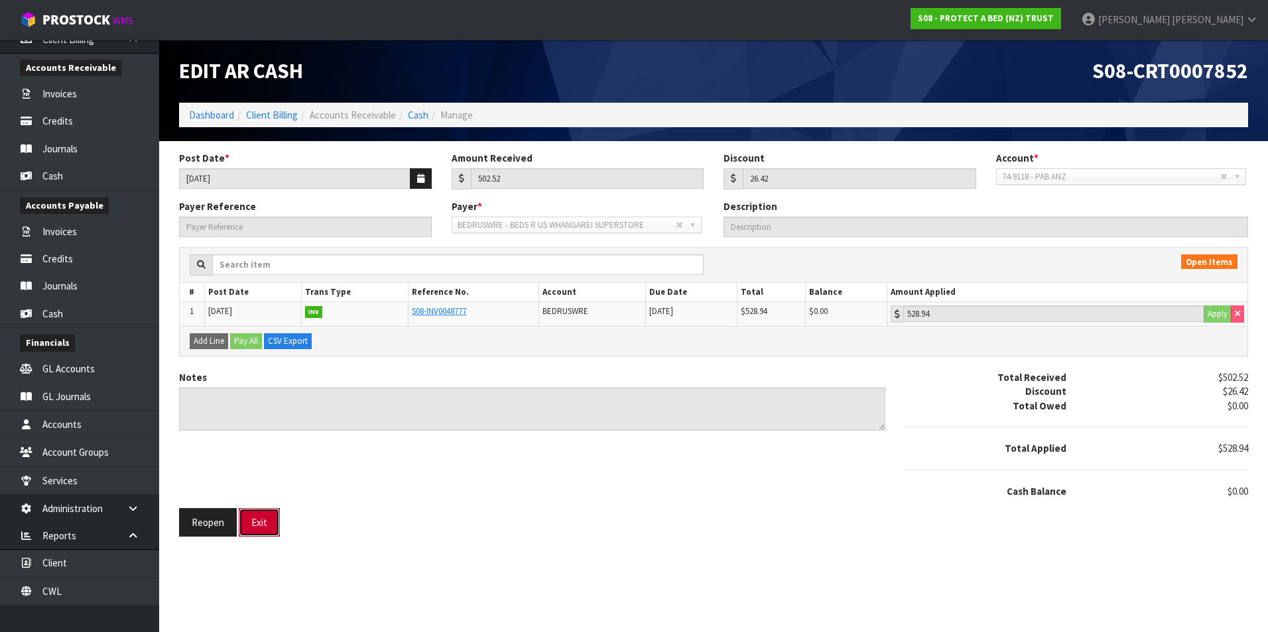
click at [260, 523] on button "Exit" at bounding box center [259, 523] width 41 height 29
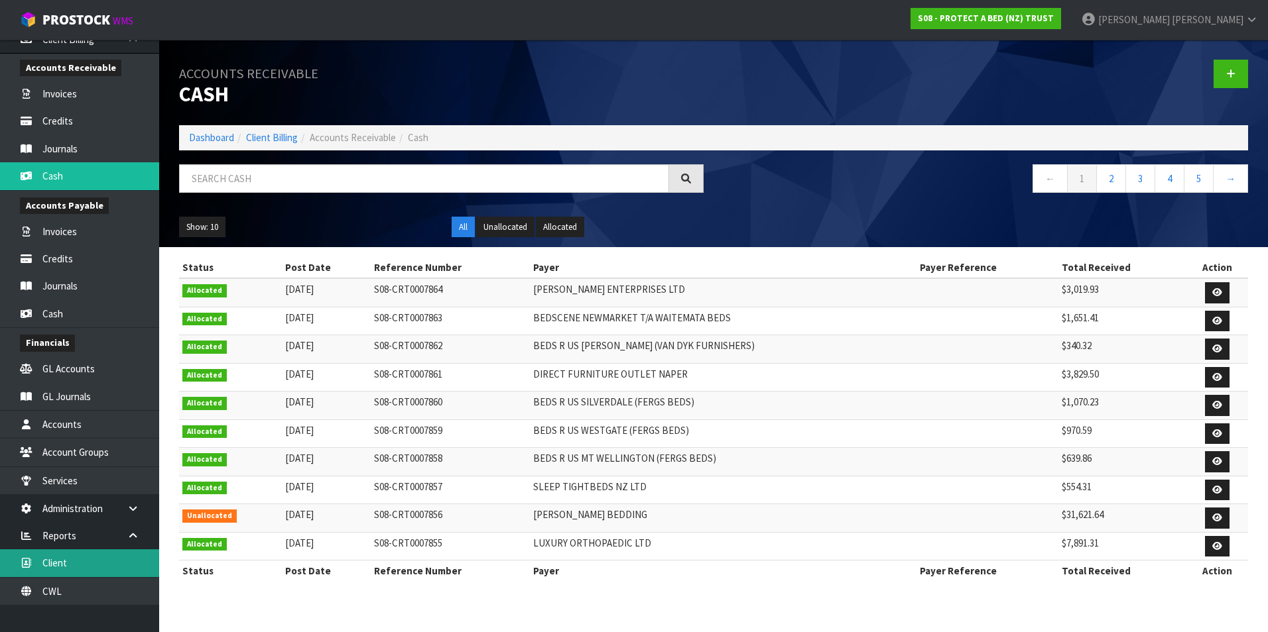
click at [86, 567] on link "Client" at bounding box center [79, 563] width 159 height 27
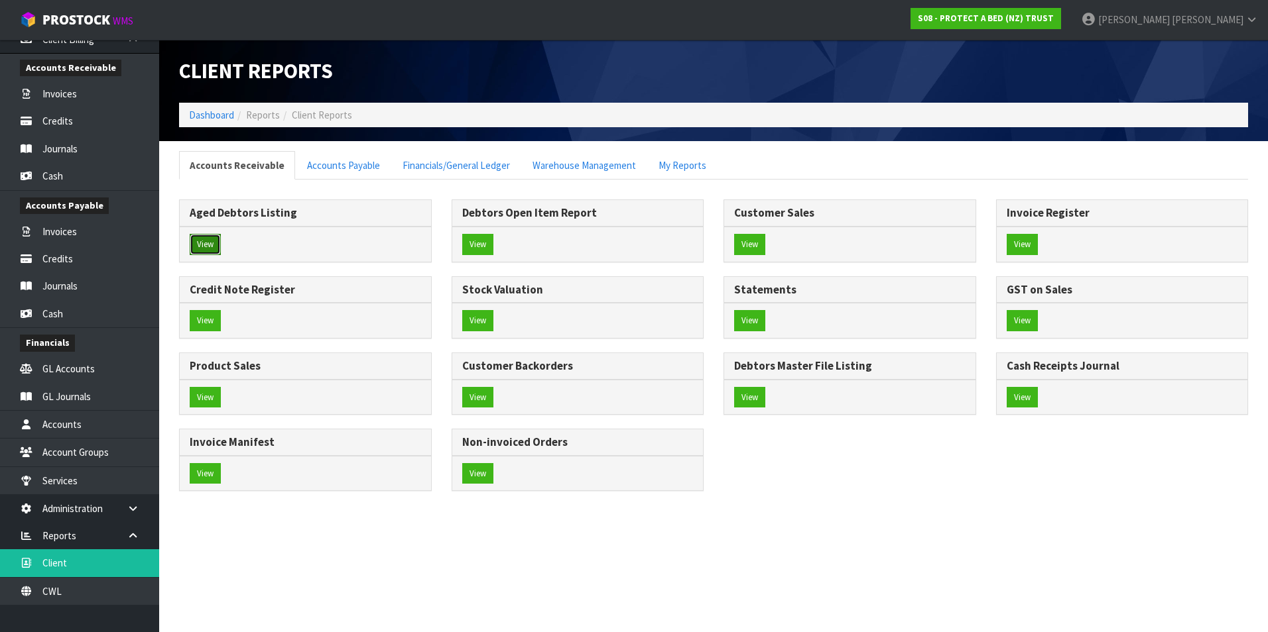
click at [206, 245] on button "View" at bounding box center [205, 244] width 31 height 21
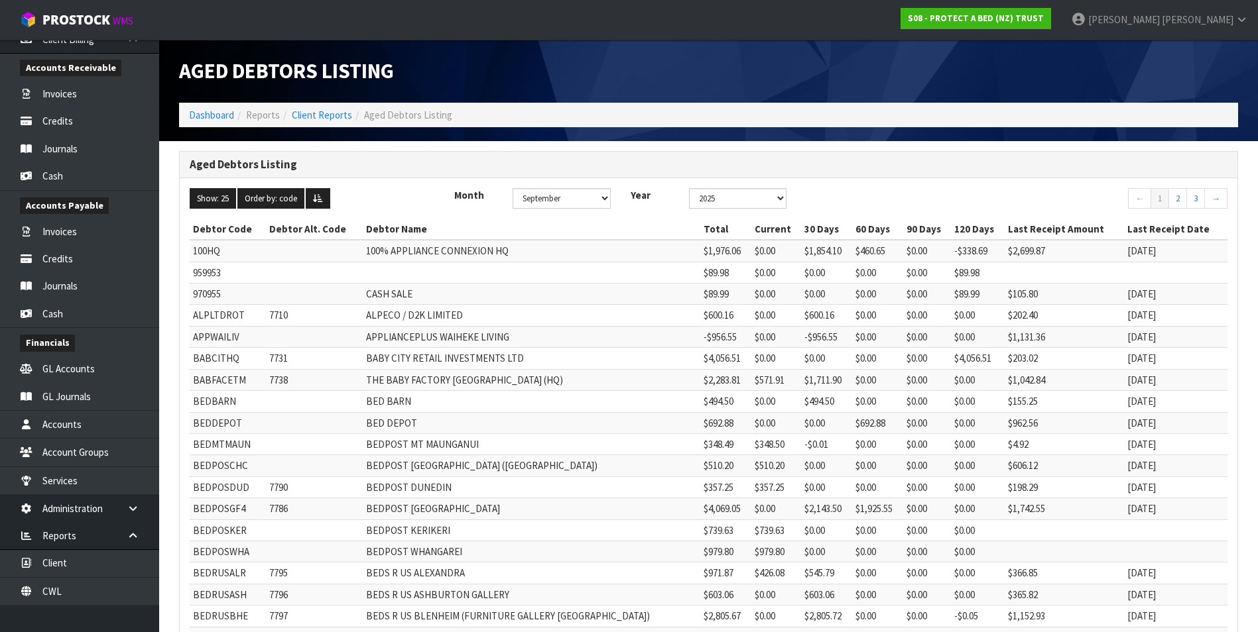
click at [525, 307] on td "ALPECO / D2K LIMITED" at bounding box center [531, 315] width 337 height 21
click at [601, 201] on select "January February March April May June July August September October November De…" at bounding box center [560, 198] width 97 height 21
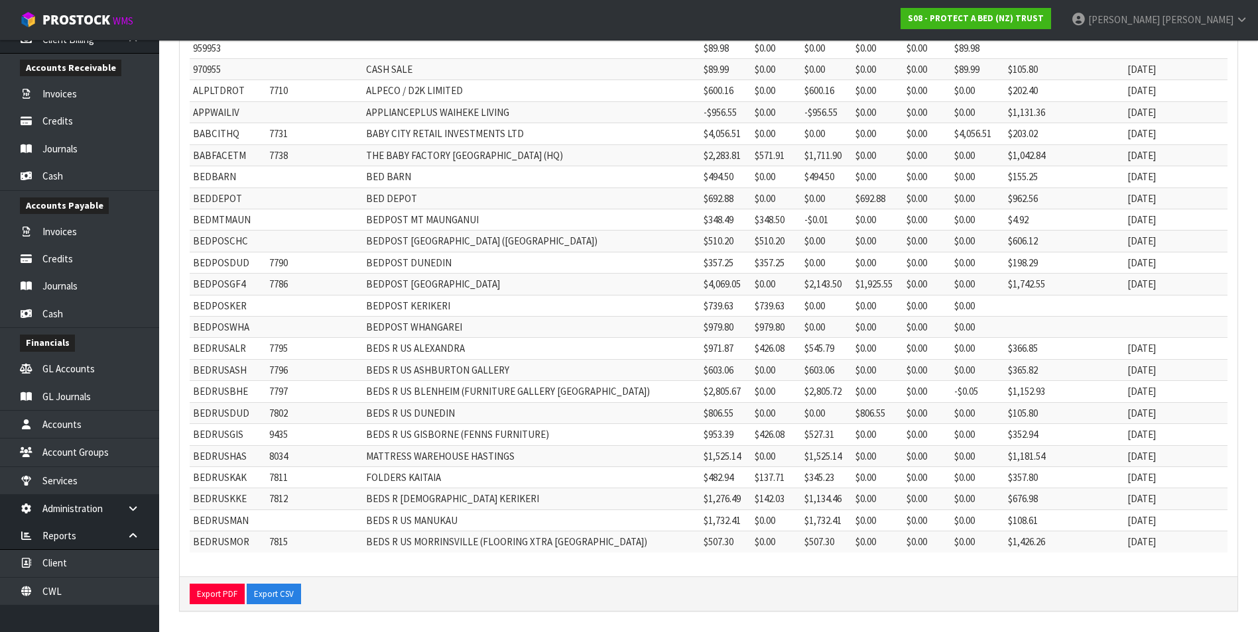
scroll to position [228, 0]
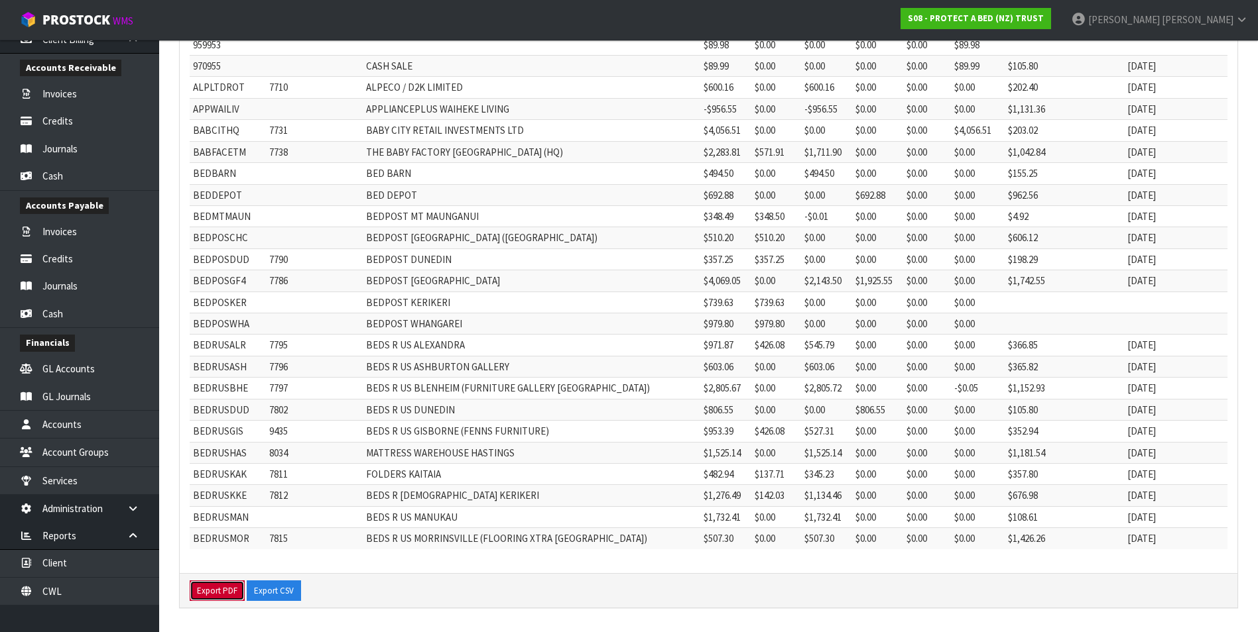
click at [217, 595] on button "Export PDF" at bounding box center [217, 591] width 55 height 21
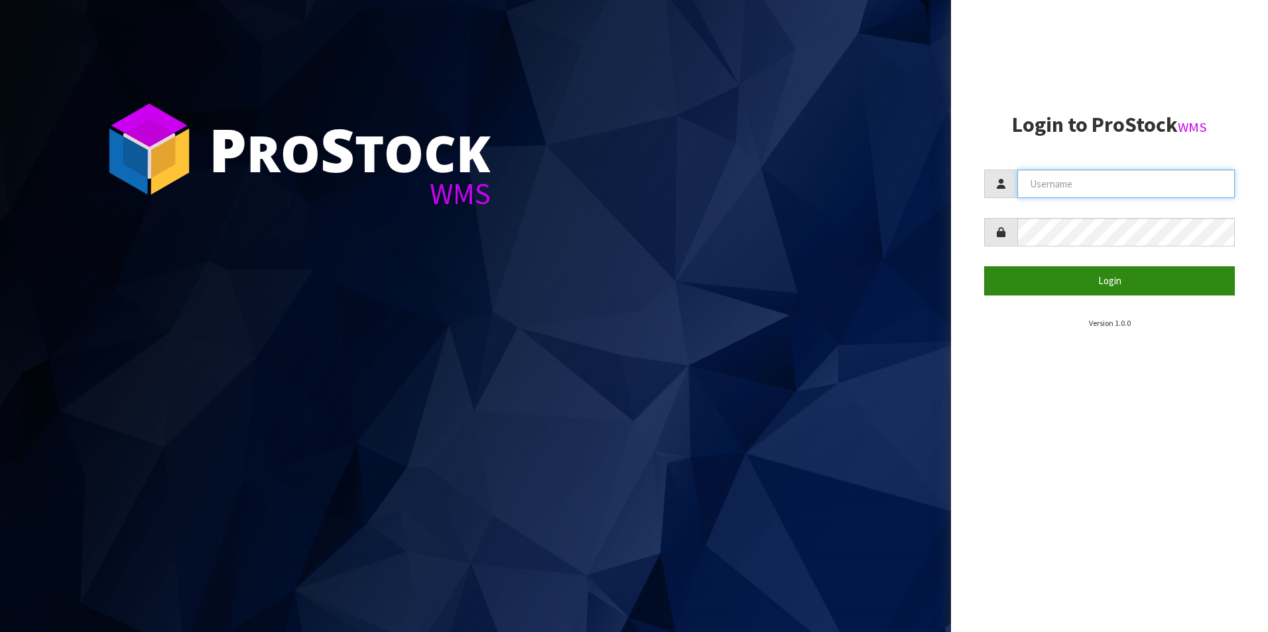
type input "[PERSON_NAME][EMAIL_ADDRESS][DOMAIN_NAME]"
click at [1124, 281] on button "Login" at bounding box center [1109, 281] width 251 height 29
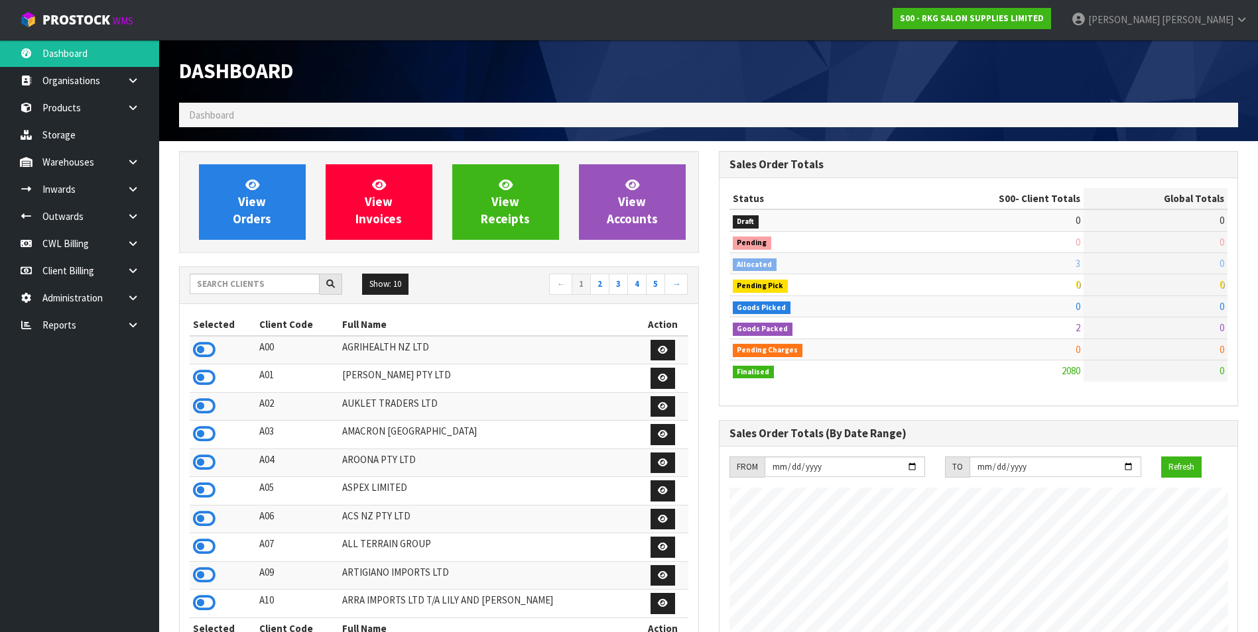
scroll to position [1004, 539]
click at [139, 328] on icon at bounding box center [133, 325] width 13 height 10
click at [117, 379] on link "CWL" at bounding box center [79, 380] width 159 height 27
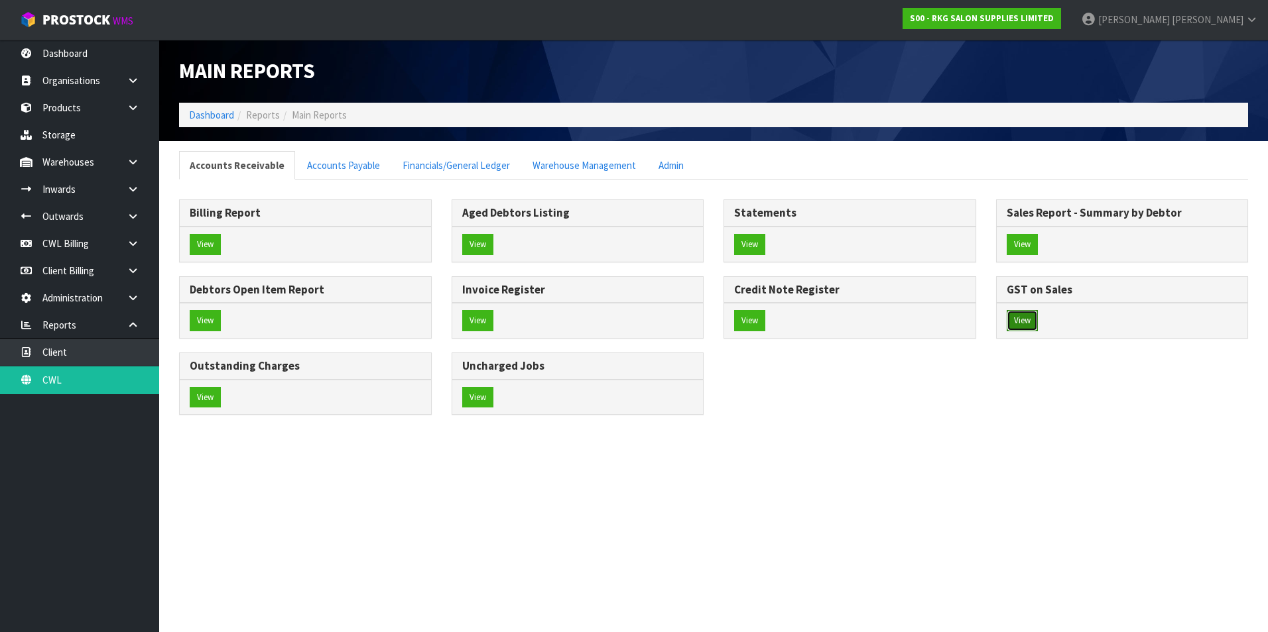
click at [1018, 323] on button "View" at bounding box center [1021, 320] width 31 height 21
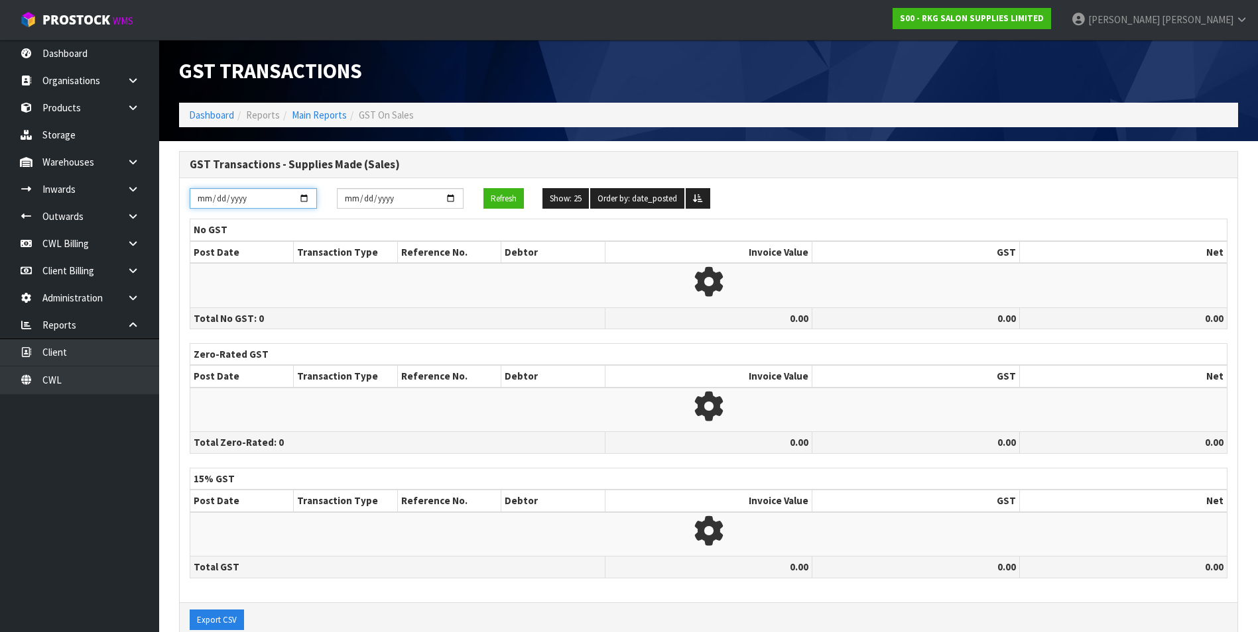
click at [309, 201] on input "[DATE]" at bounding box center [253, 198] width 127 height 21
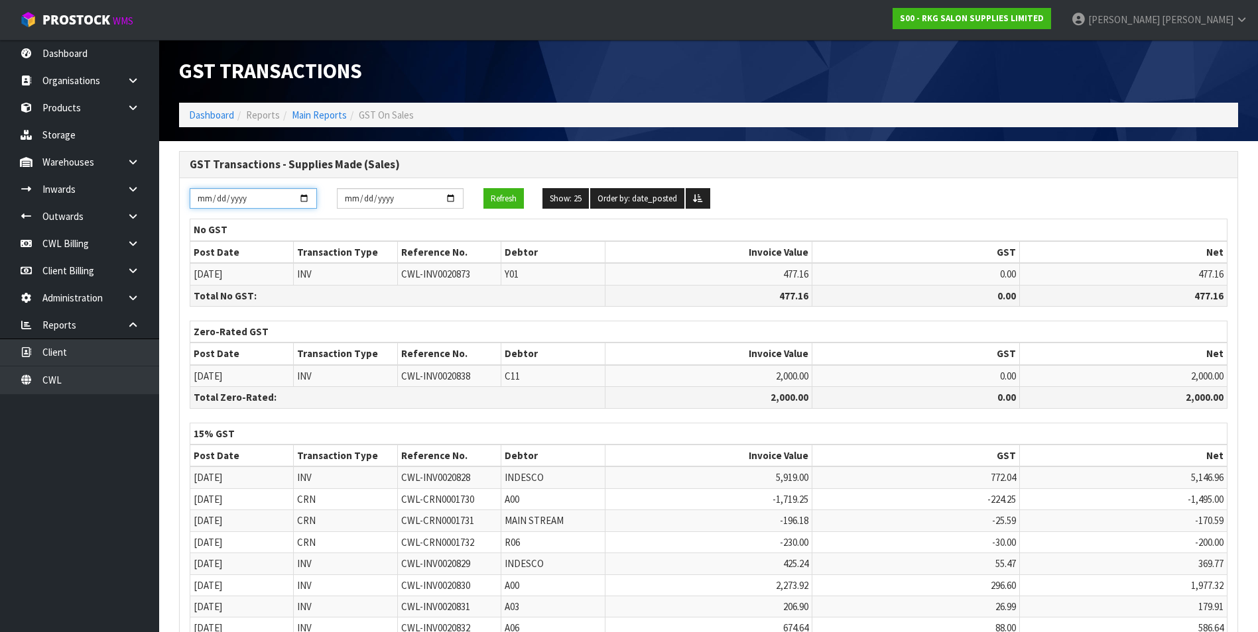
type input "2025-08-01"
click at [451, 202] on input "[DATE]" at bounding box center [400, 198] width 127 height 21
type input "2025-08-31"
click at [507, 202] on button "Refresh" at bounding box center [503, 198] width 40 height 21
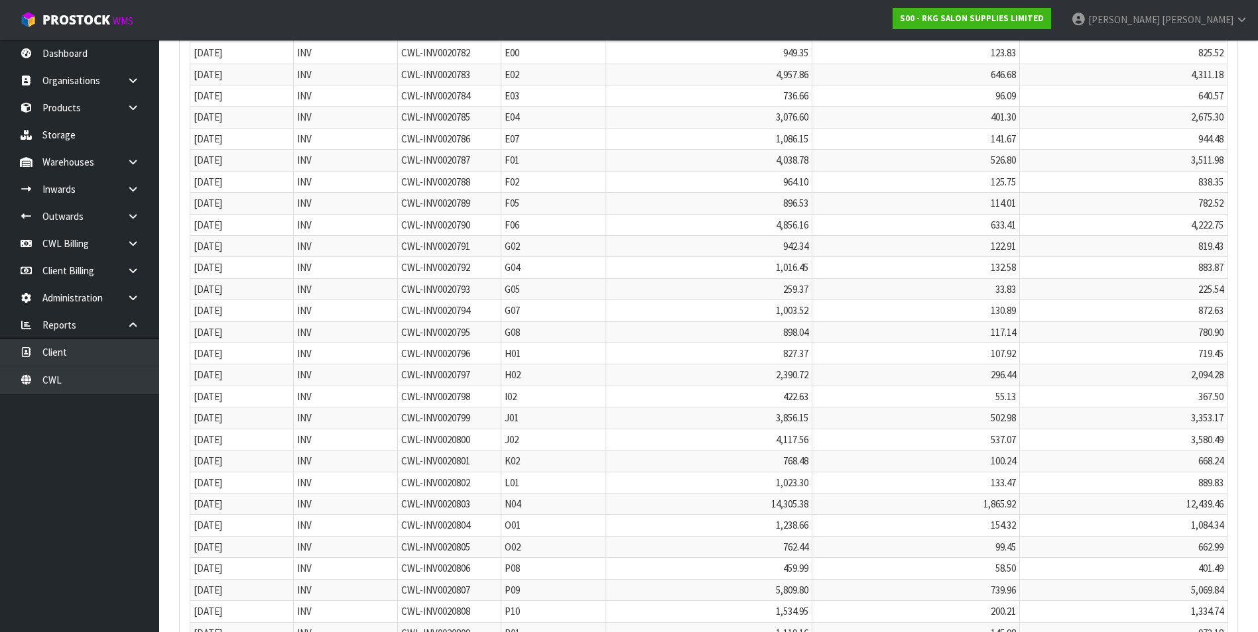
scroll to position [5141, 0]
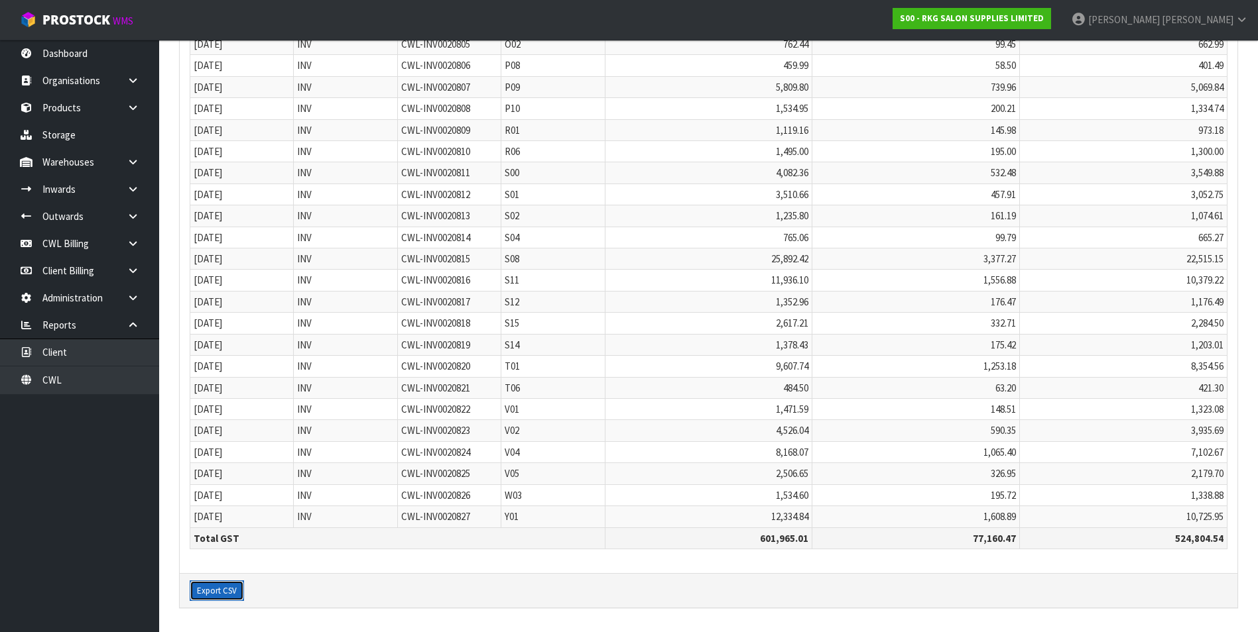
click at [214, 595] on button "Export CSV" at bounding box center [217, 591] width 54 height 21
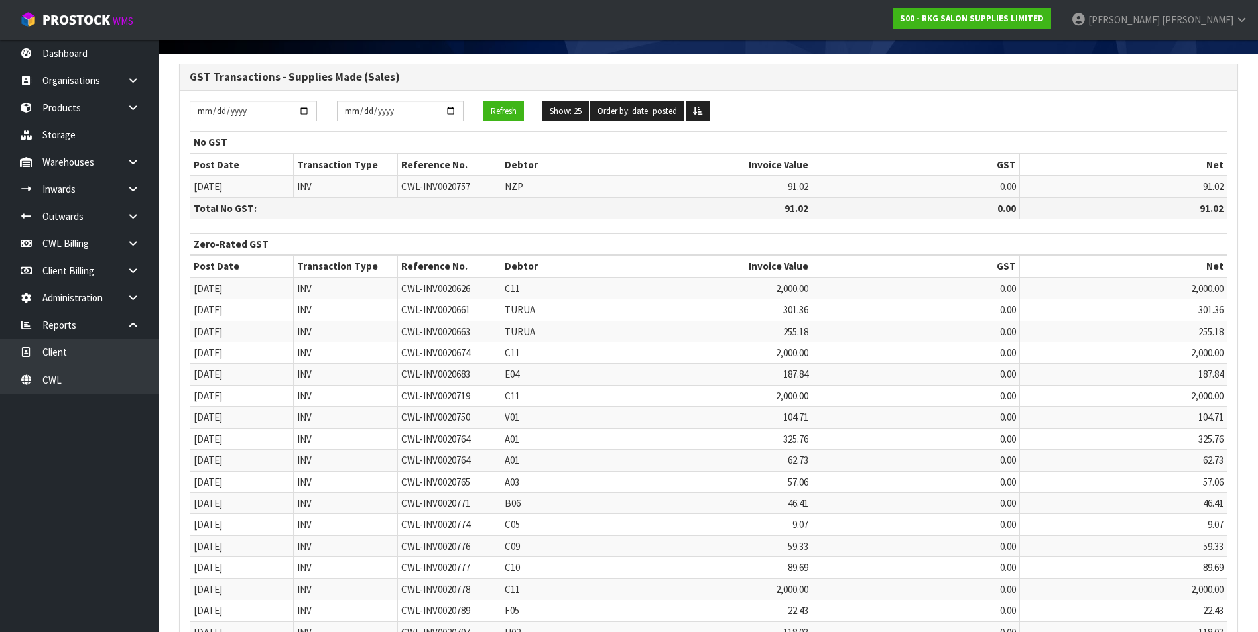
scroll to position [0, 0]
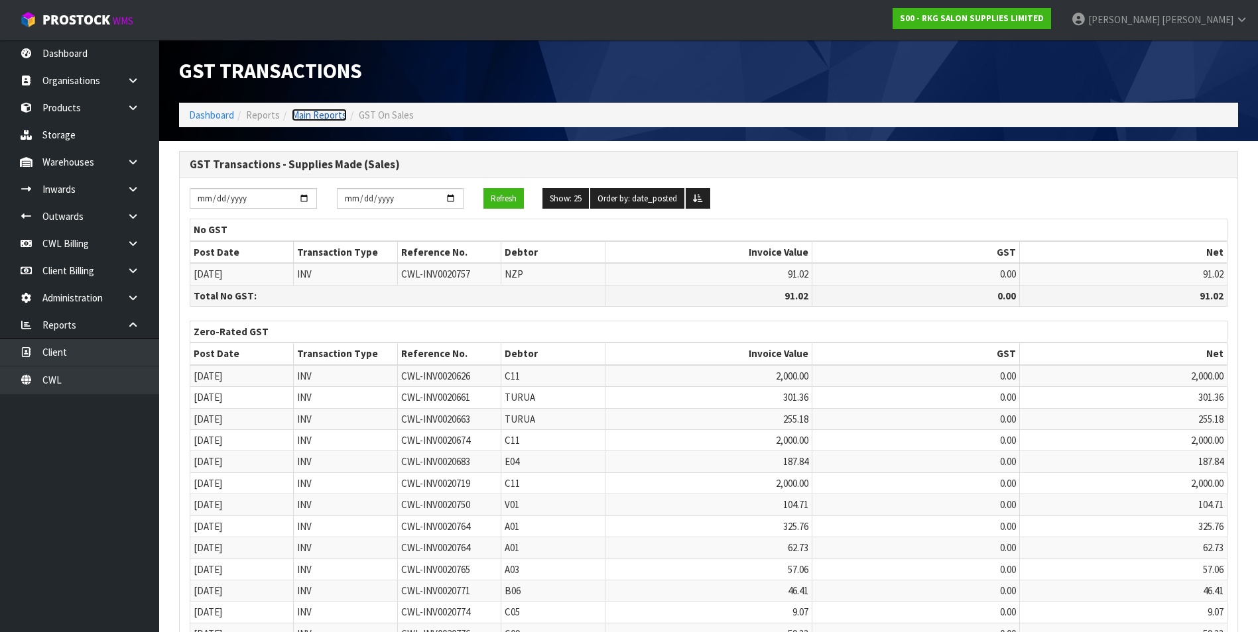
click at [320, 114] on link "Main Reports" at bounding box center [319, 115] width 55 height 13
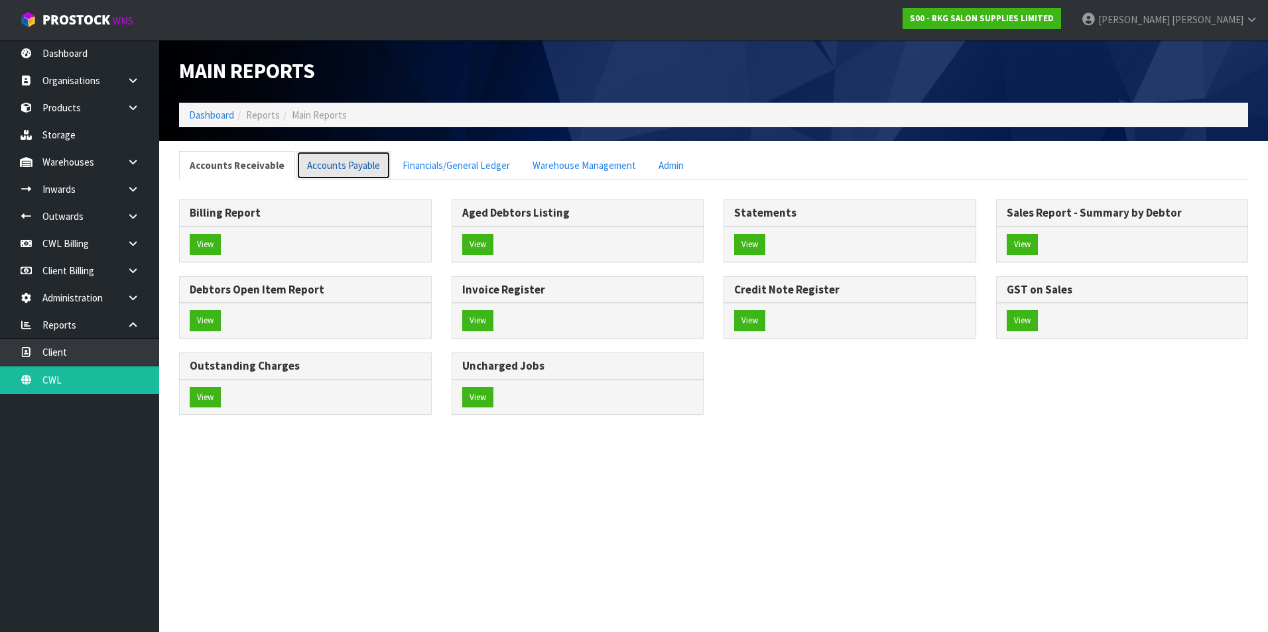
click at [351, 167] on link "Accounts Payable" at bounding box center [343, 165] width 94 height 29
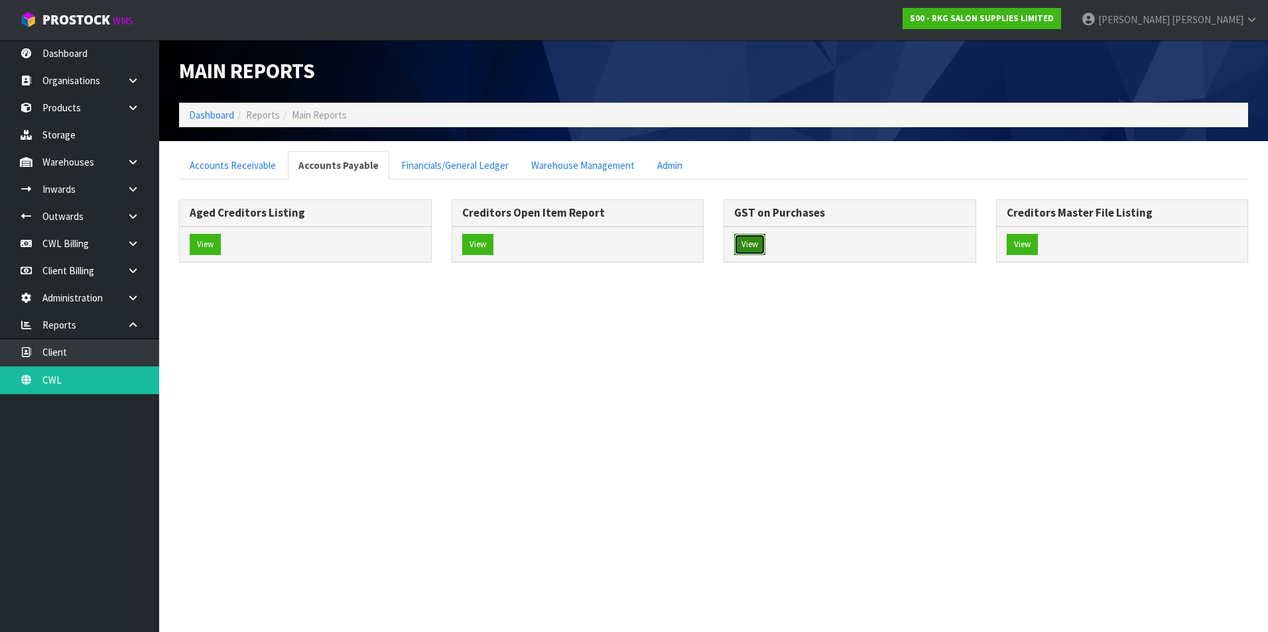
click at [749, 249] on button "View" at bounding box center [749, 244] width 31 height 21
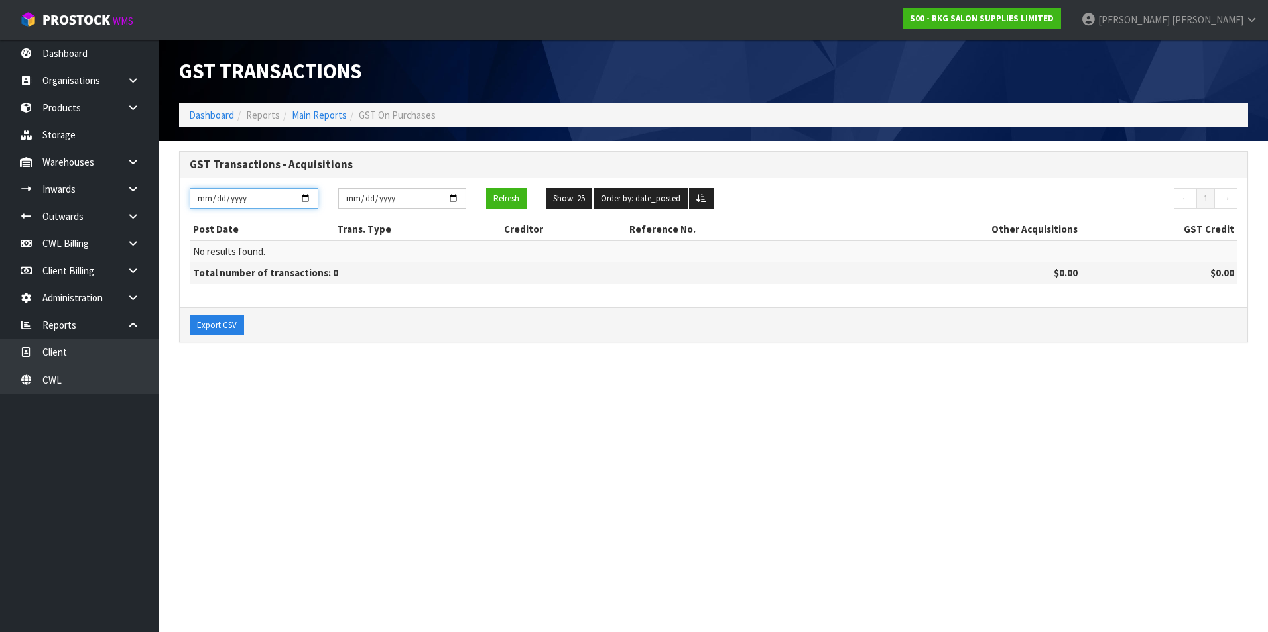
click at [307, 196] on input "[DATE]" at bounding box center [254, 198] width 129 height 21
type input "2025-08-01"
click at [455, 196] on input "[DATE]" at bounding box center [402, 198] width 129 height 21
type input "2025-08-31"
click at [498, 200] on button "Refresh" at bounding box center [506, 198] width 40 height 21
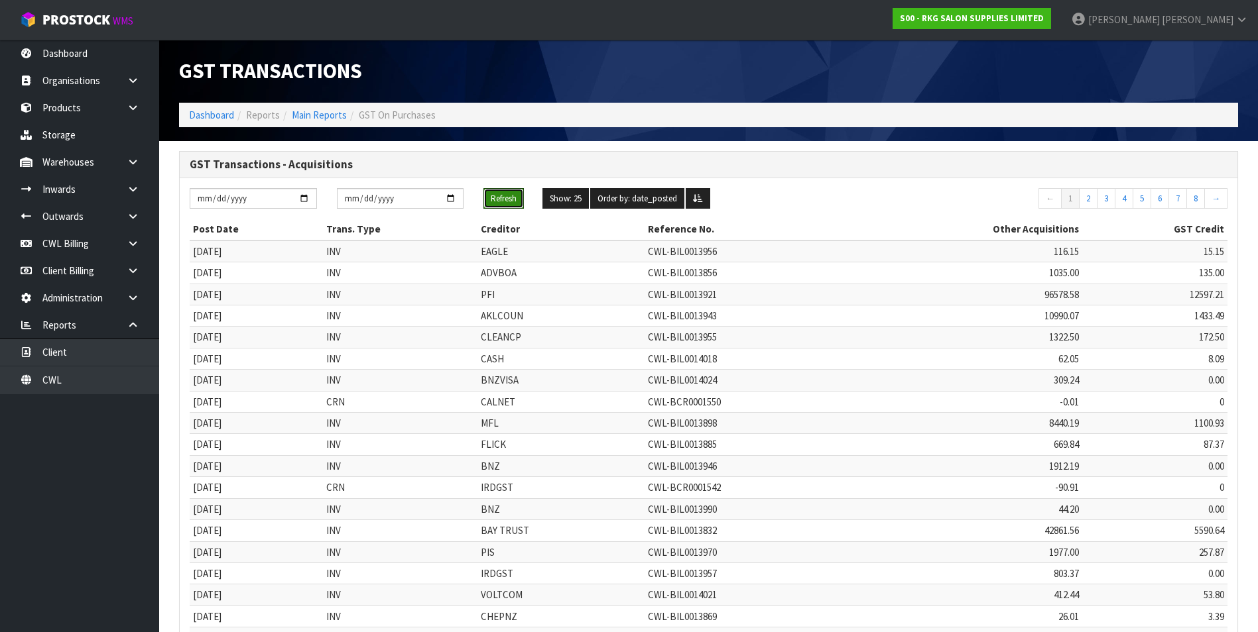
scroll to position [250, 0]
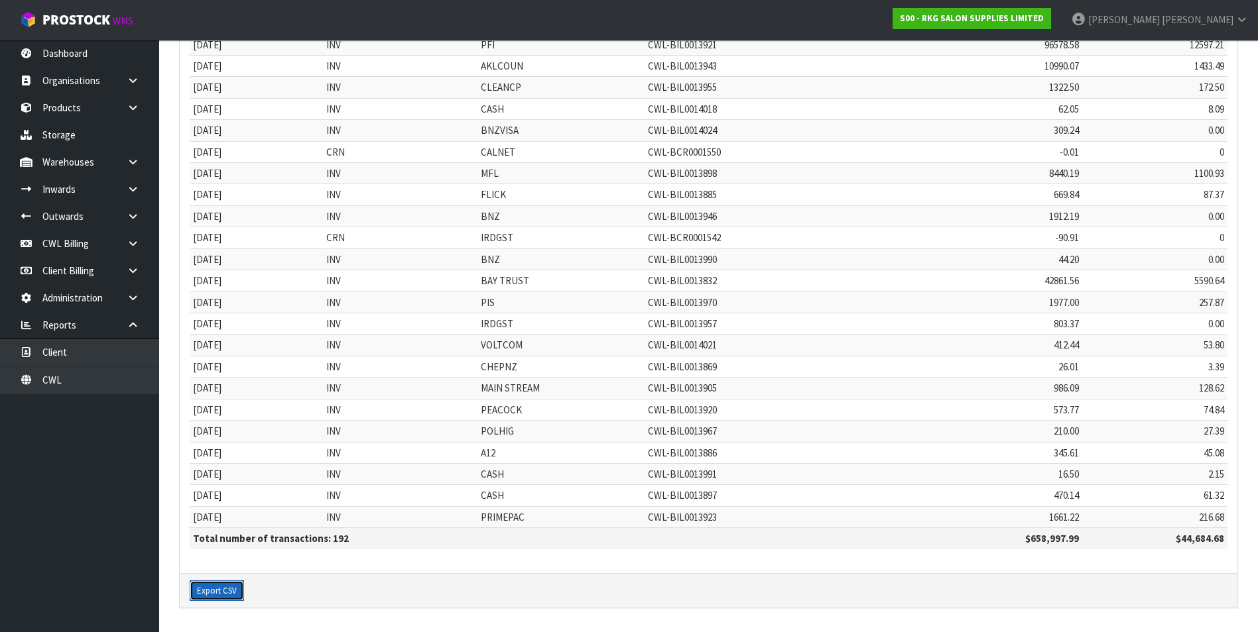
click at [202, 599] on button "Export CSV" at bounding box center [217, 591] width 54 height 21
click at [795, 548] on td "Total number of transactions: 192" at bounding box center [518, 538] width 657 height 21
